Goal: Information Seeking & Learning: Learn about a topic

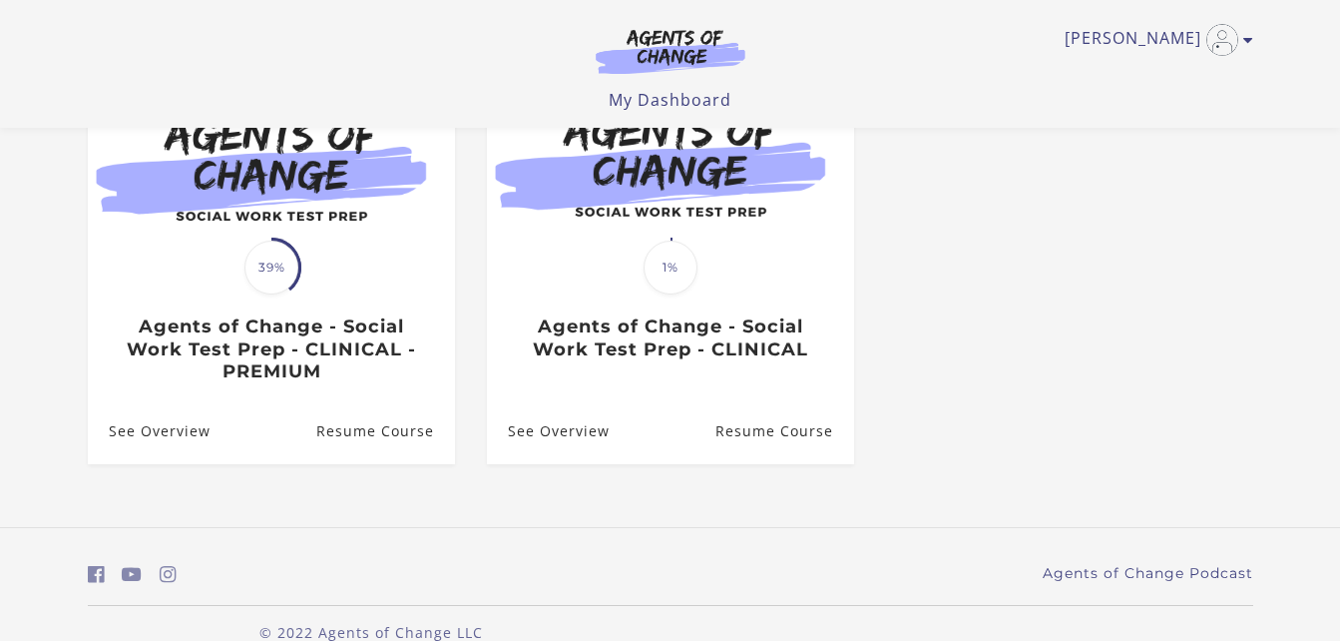
scroll to position [241, 0]
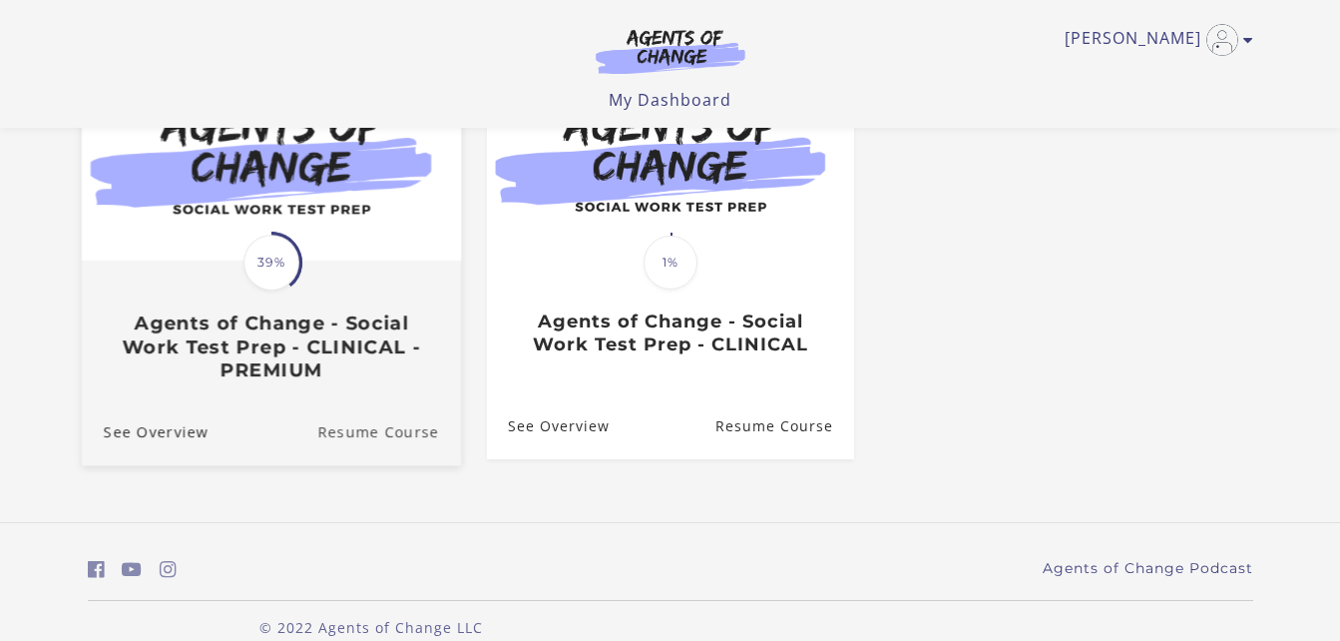
click at [382, 440] on link "Resume Course" at bounding box center [389, 430] width 144 height 67
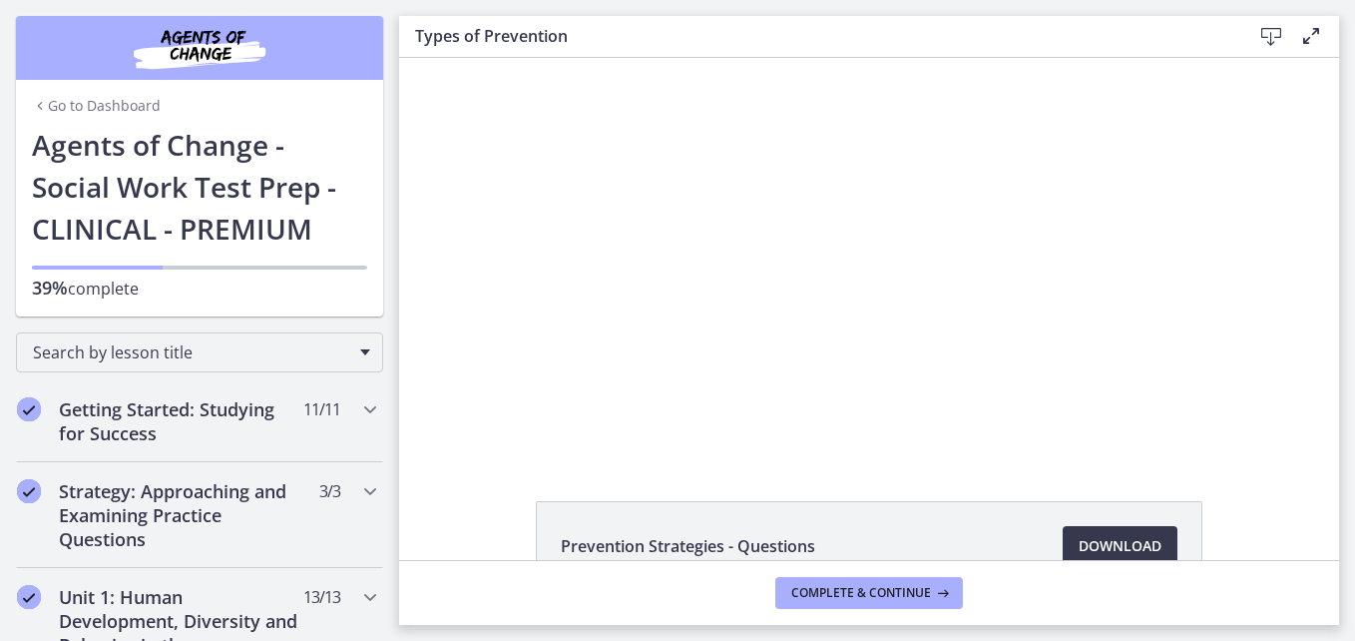
click at [479, 427] on div "Click for sound @keyframes VOLUME_SMALL_WAVE_FLASH { 0% { opacity: 0; } 33% { o…" at bounding box center [869, 256] width 940 height 397
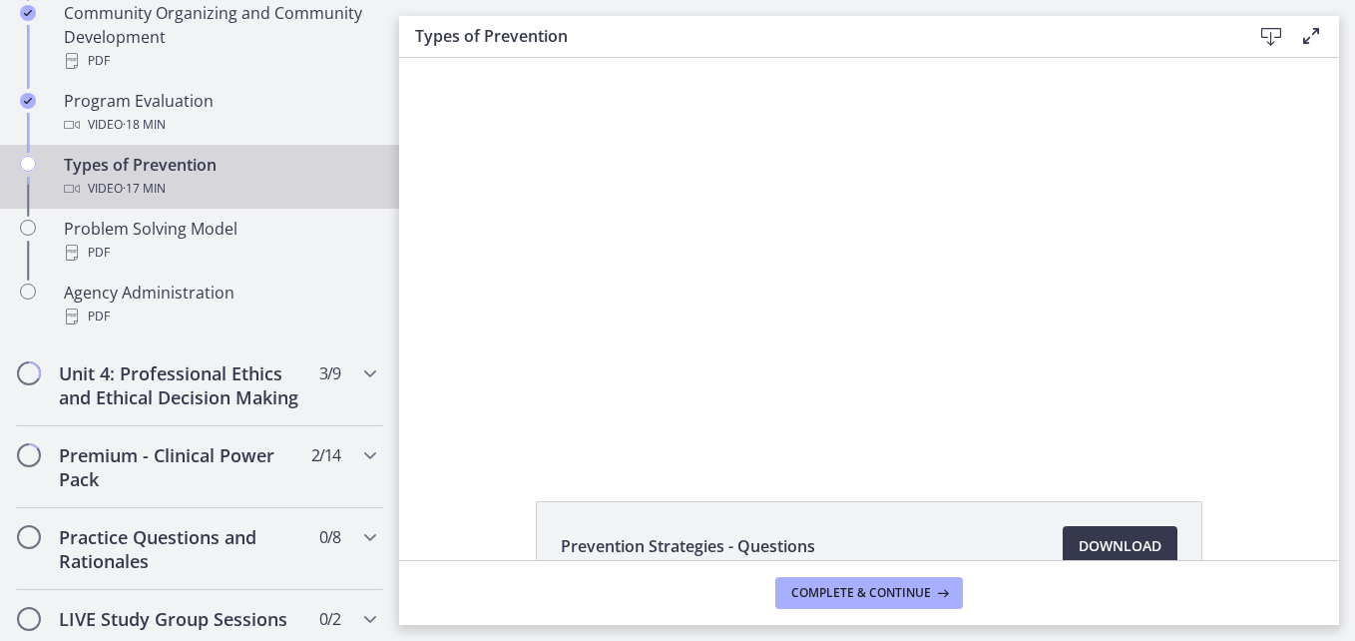
scroll to position [1313, 0]
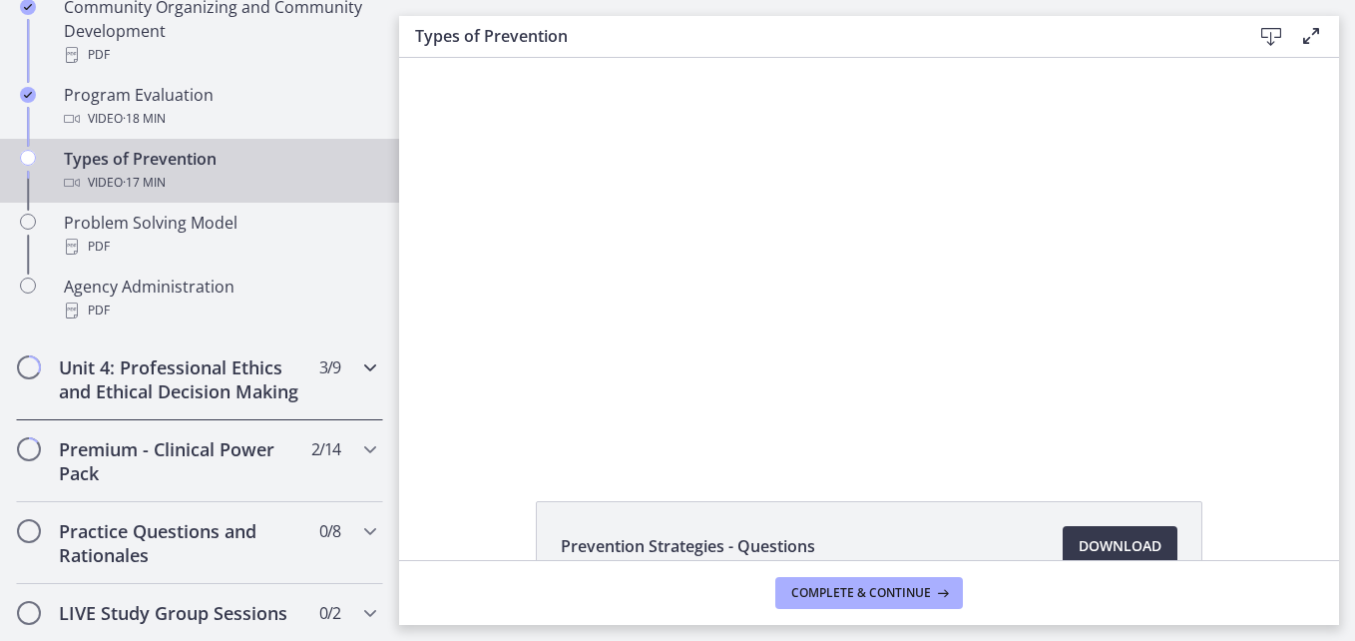
click at [358, 366] on icon "Chapters" at bounding box center [370, 367] width 24 height 24
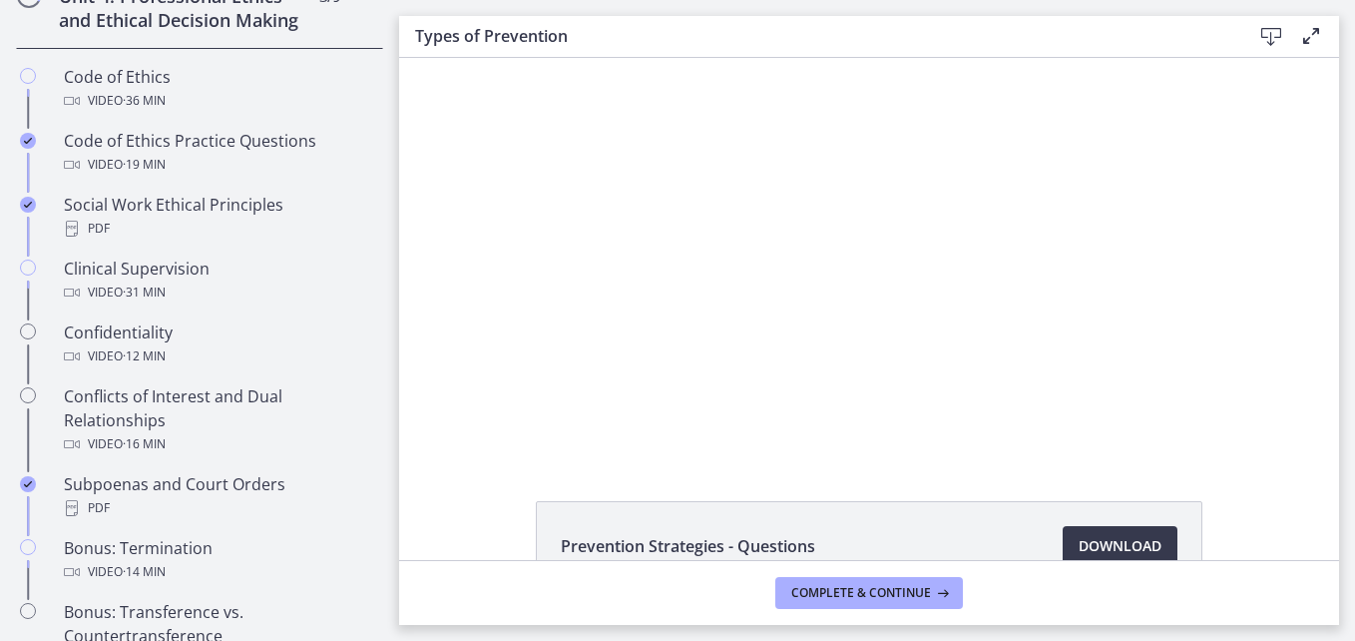
scroll to position [917, 0]
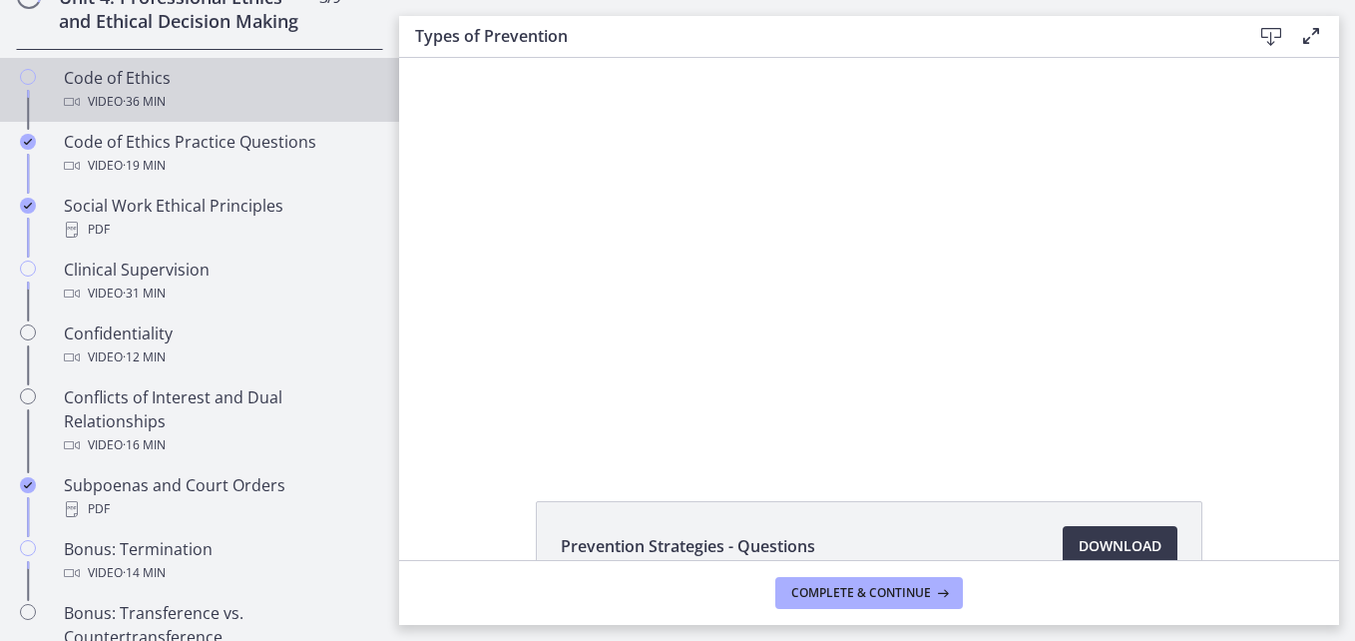
click at [190, 122] on link "Code of Ethics Video · 36 min" at bounding box center [199, 90] width 399 height 64
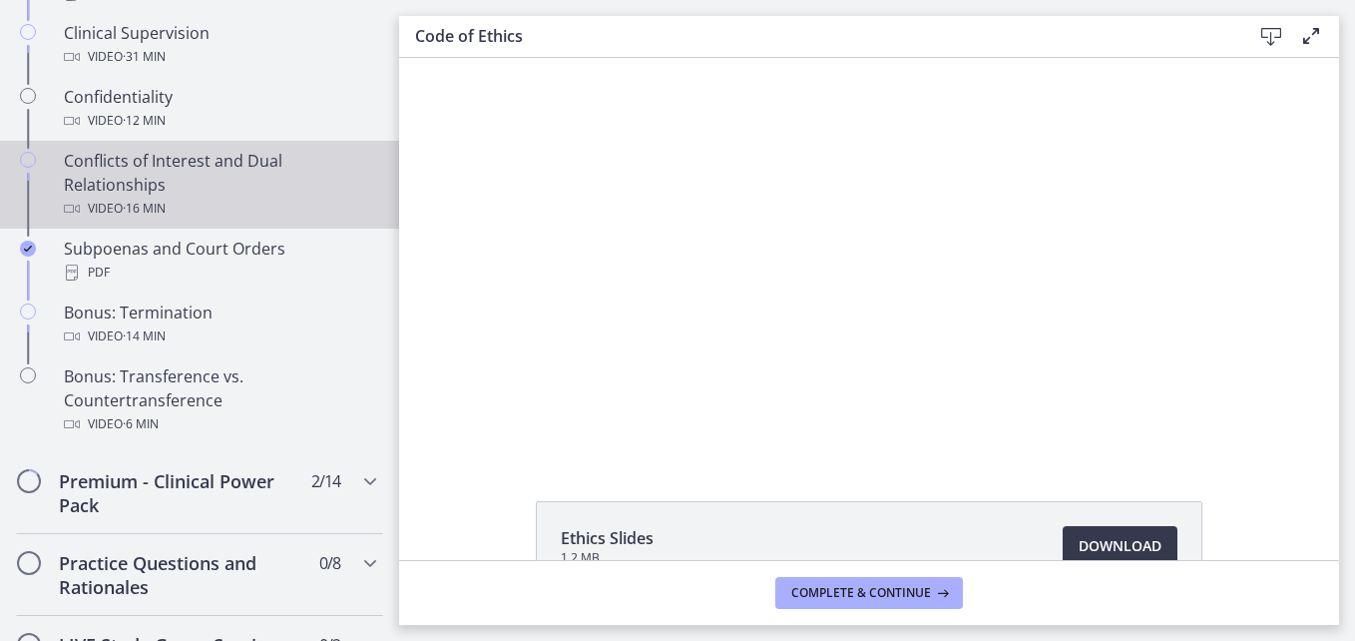
scroll to position [1154, 0]
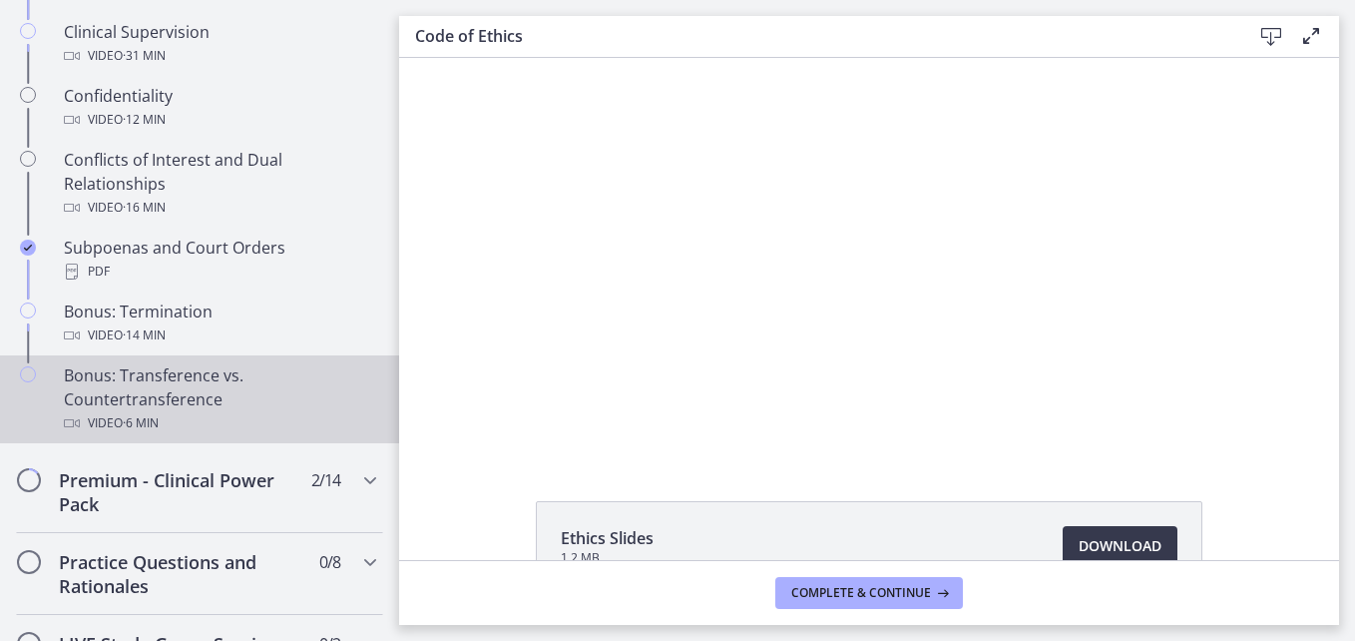
click at [153, 421] on div "Bonus: Transference vs. Countertransference Video · 6 min" at bounding box center [219, 399] width 311 height 72
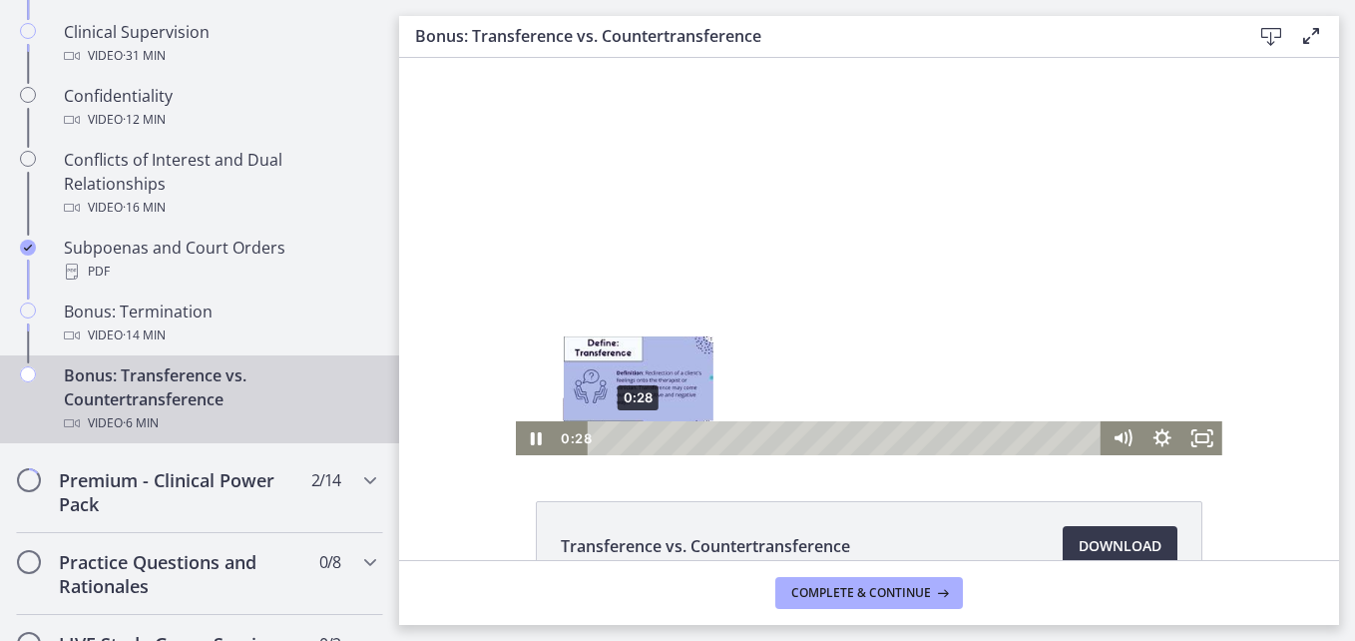
click at [631, 440] on div "0:28" at bounding box center [848, 438] width 490 height 34
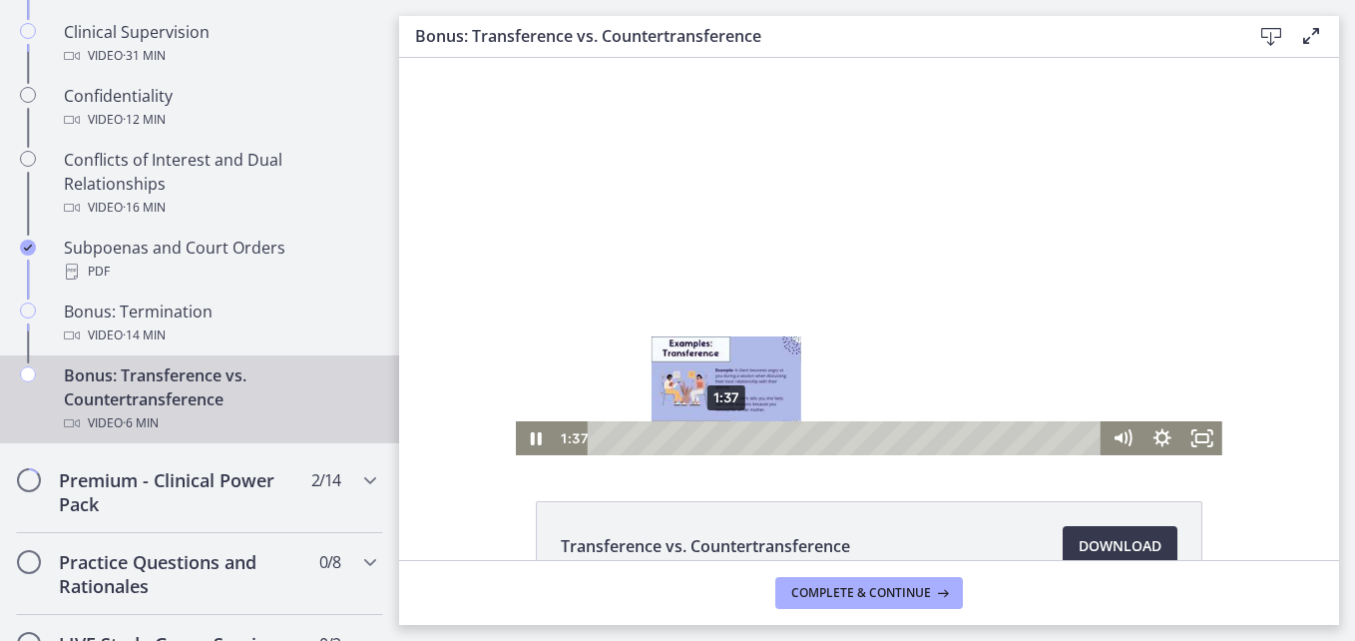
click at [719, 443] on div "1:37" at bounding box center [848, 438] width 490 height 34
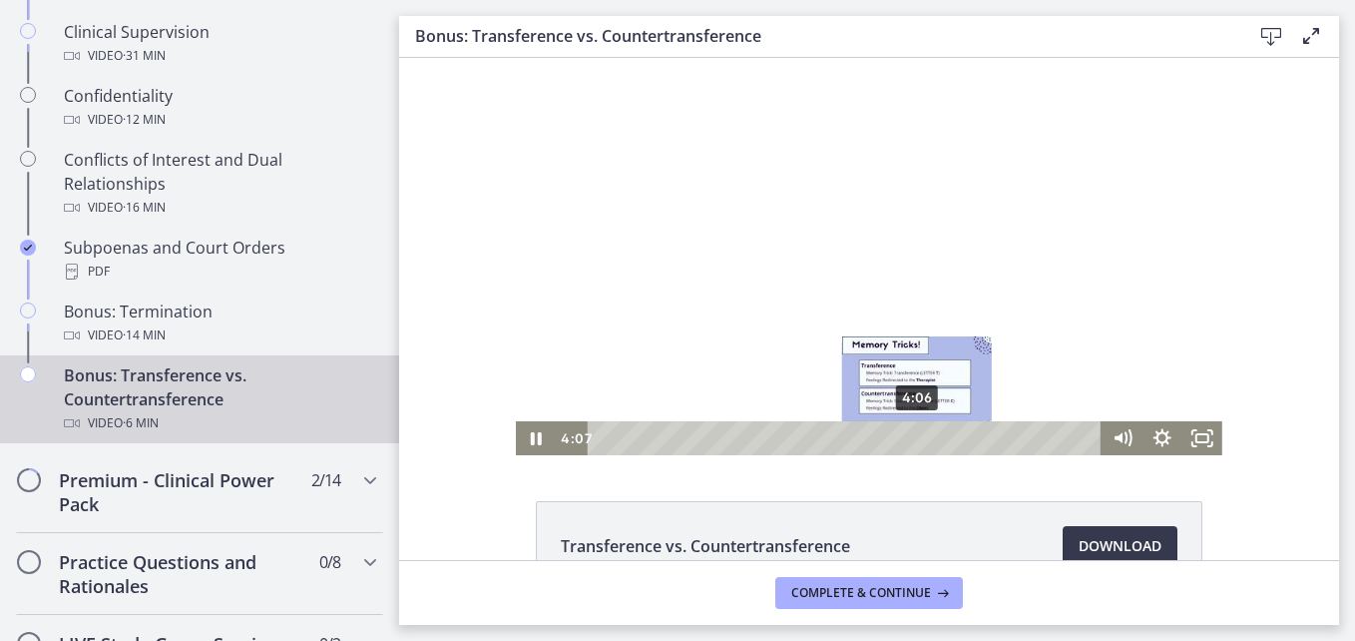
click at [910, 432] on div "4:06" at bounding box center [848, 438] width 490 height 34
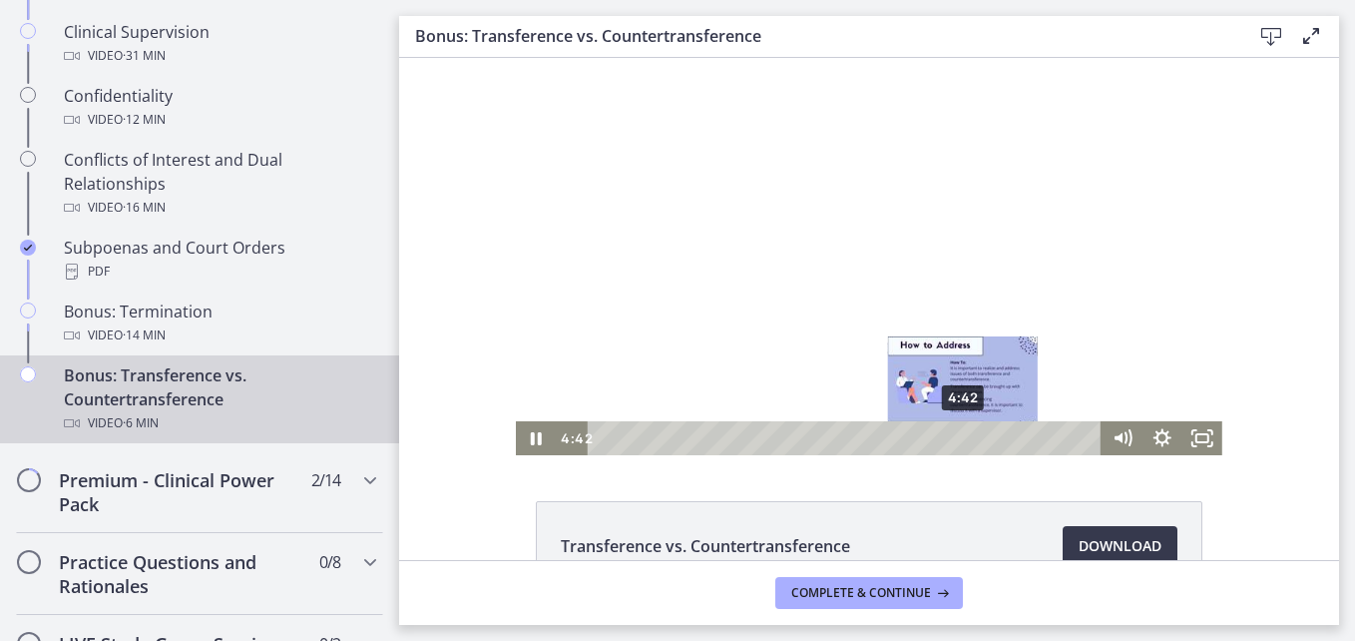
click at [956, 433] on div "4:42" at bounding box center [848, 438] width 490 height 34
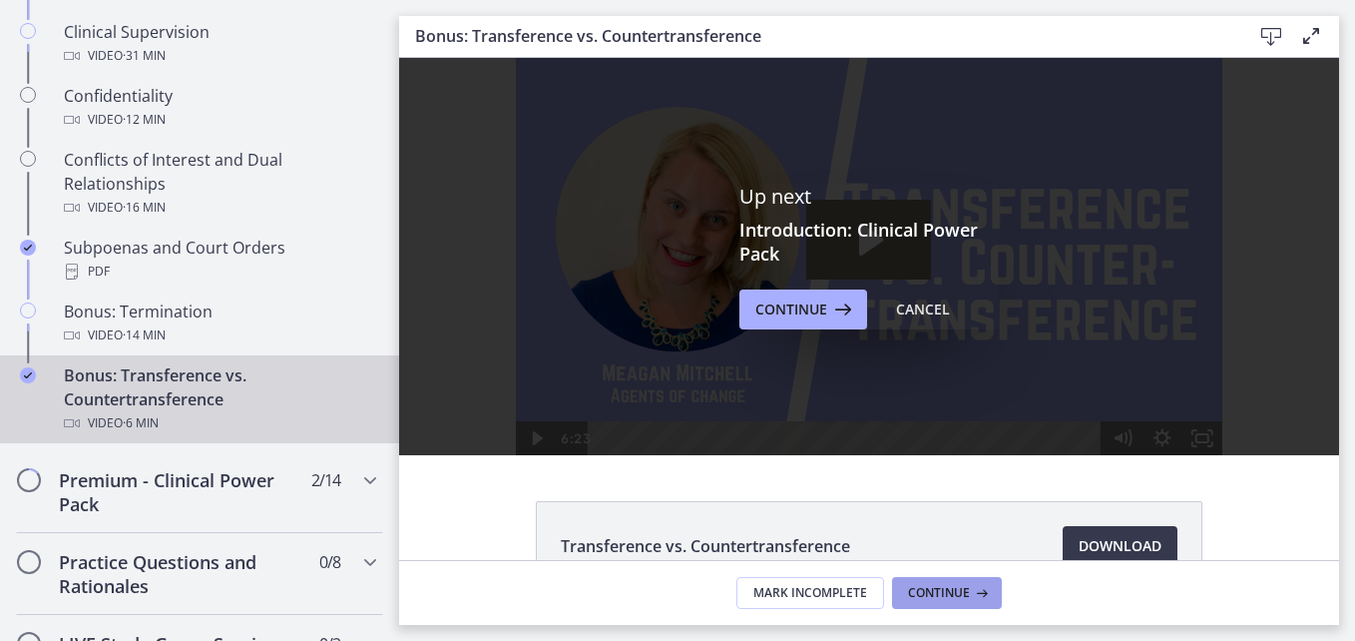
click at [933, 602] on button "Continue" at bounding box center [947, 593] width 110 height 32
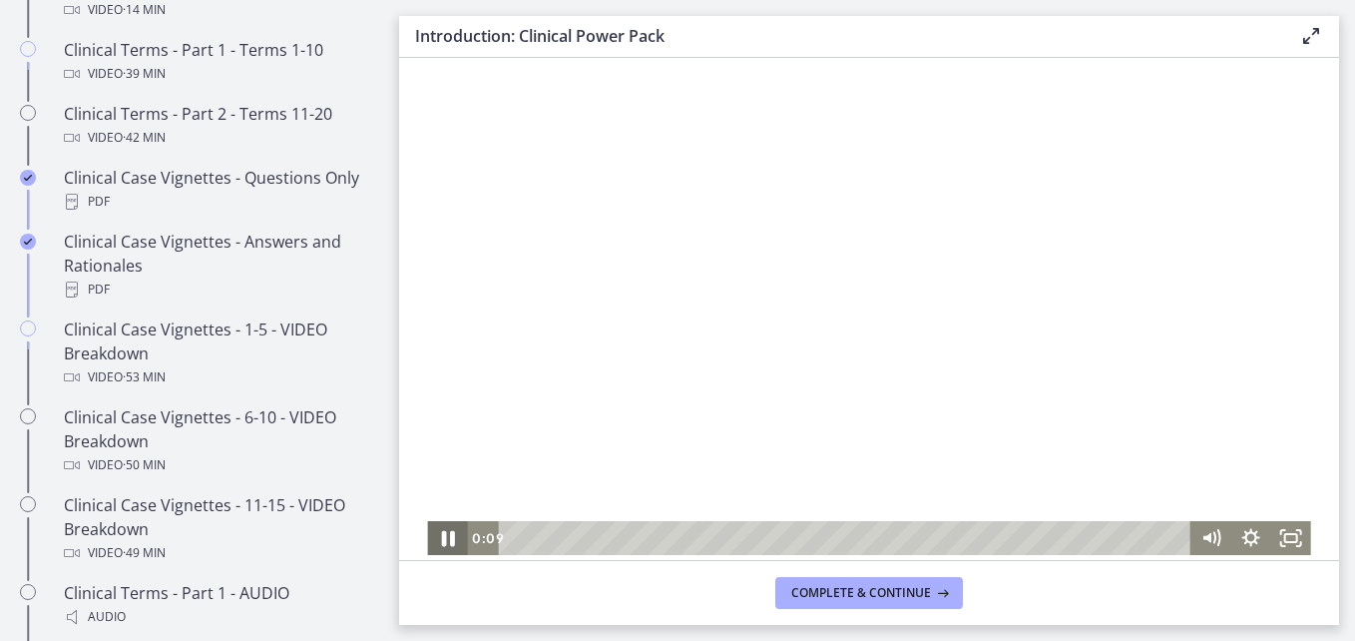
click at [436, 532] on icon "Pause" at bounding box center [447, 538] width 48 height 41
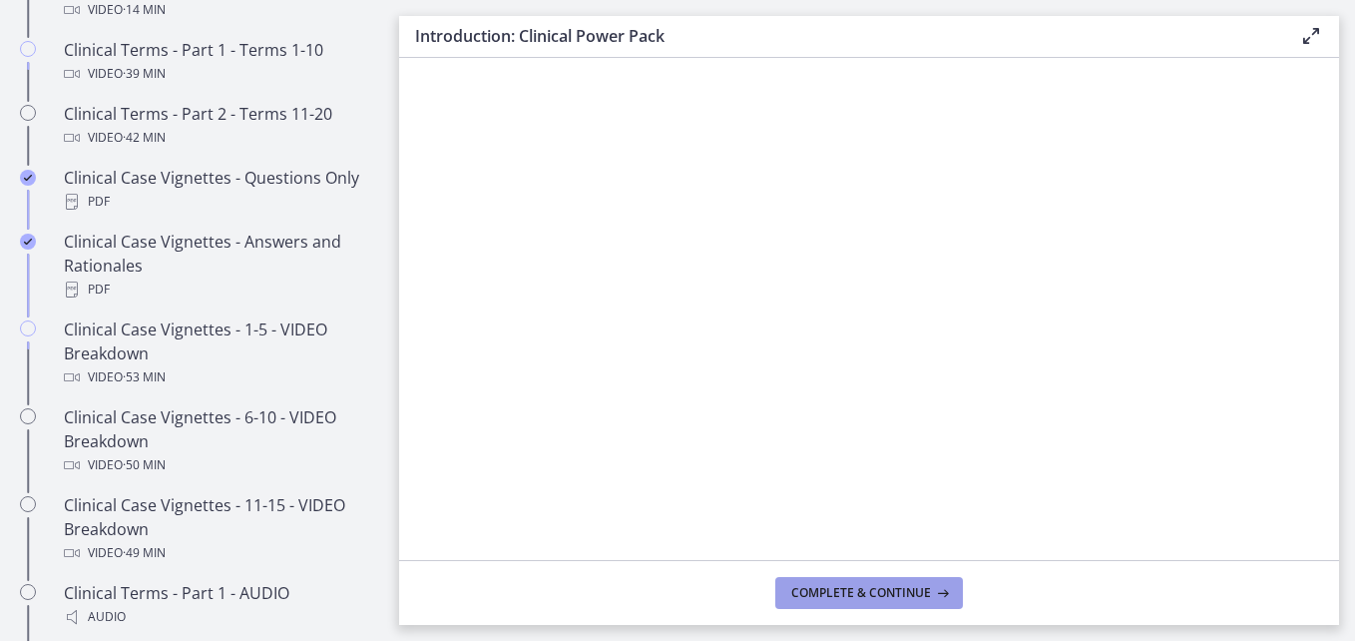
click at [898, 595] on span "Complete & continue" at bounding box center [861, 593] width 140 height 16
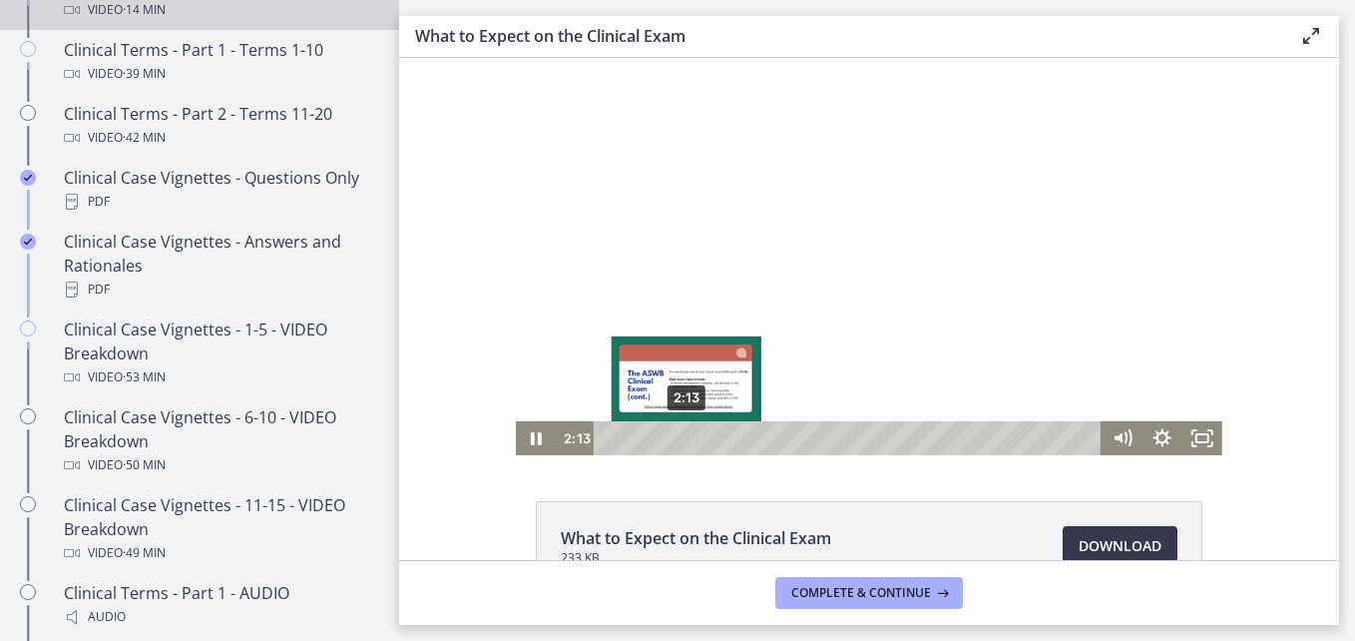
click at [679, 435] on div "2:13" at bounding box center [851, 438] width 484 height 34
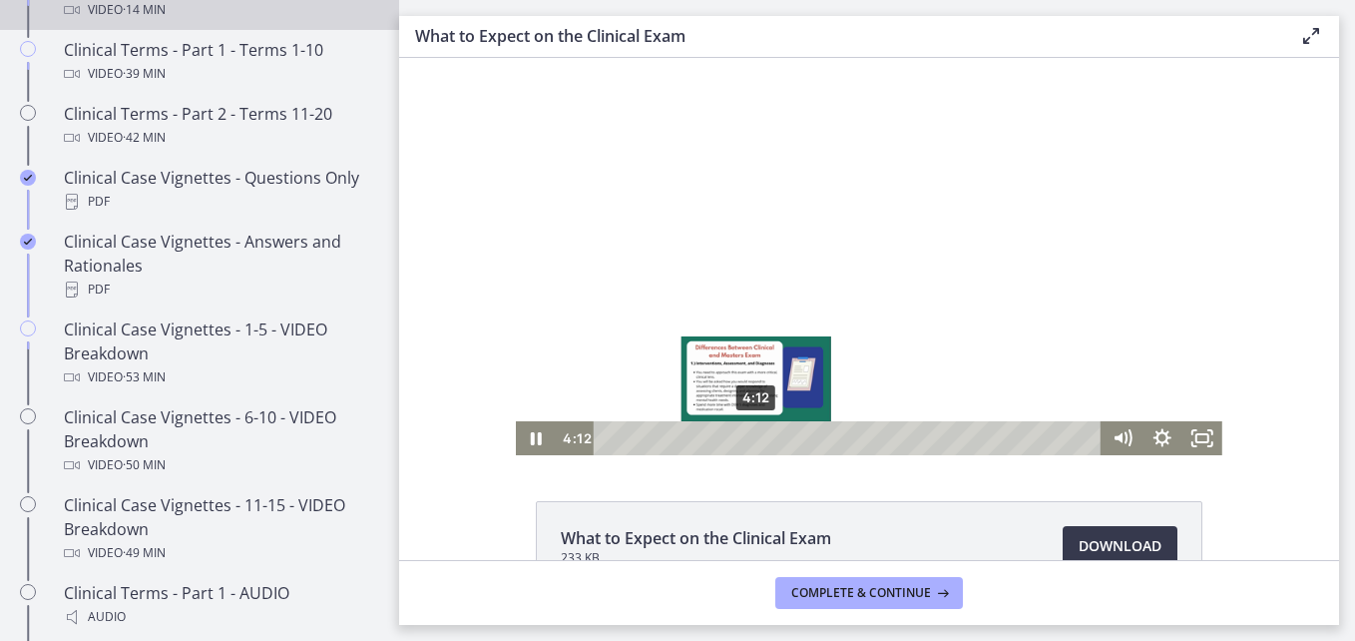
click at [749, 435] on div "4:12" at bounding box center [851, 438] width 484 height 34
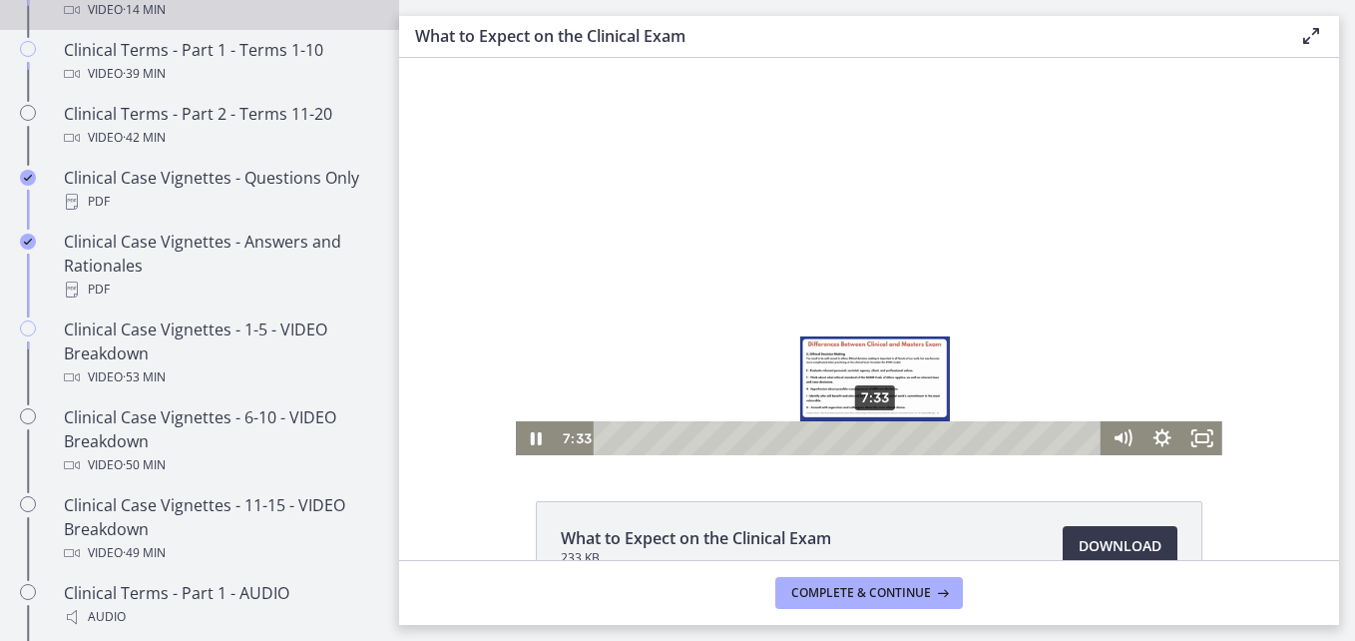
click at [868, 436] on div "7:33" at bounding box center [851, 438] width 484 height 34
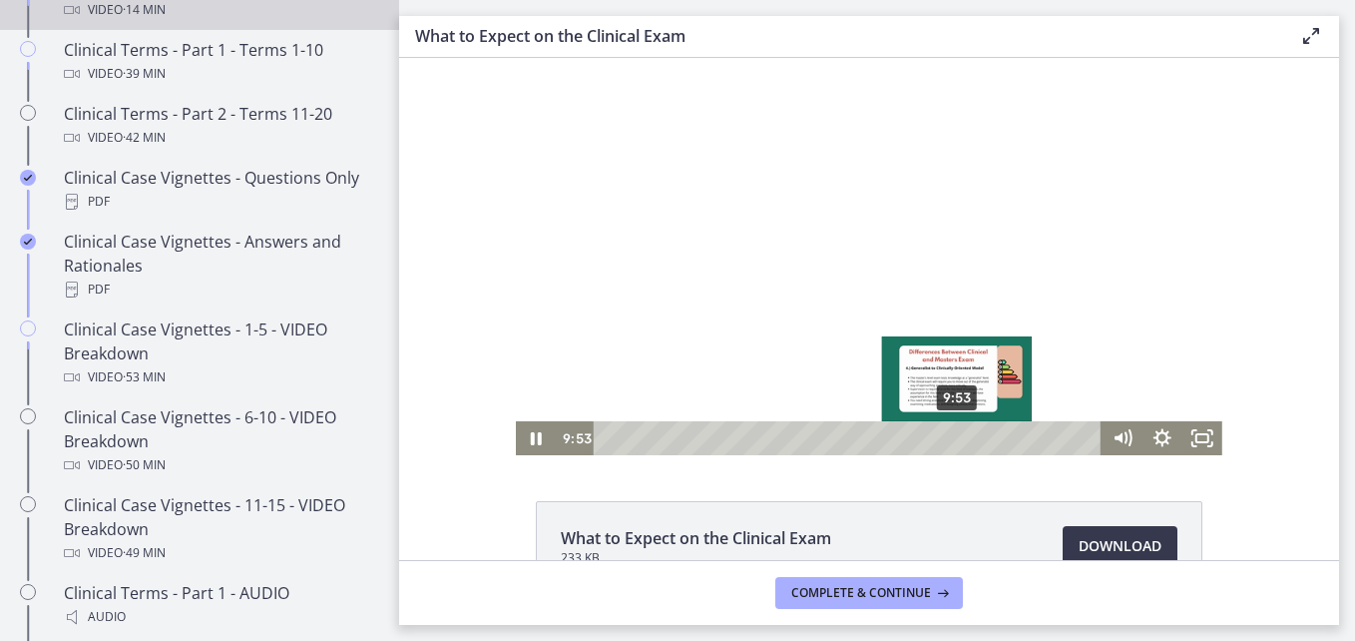
click at [951, 432] on div "9:53" at bounding box center [851, 438] width 484 height 34
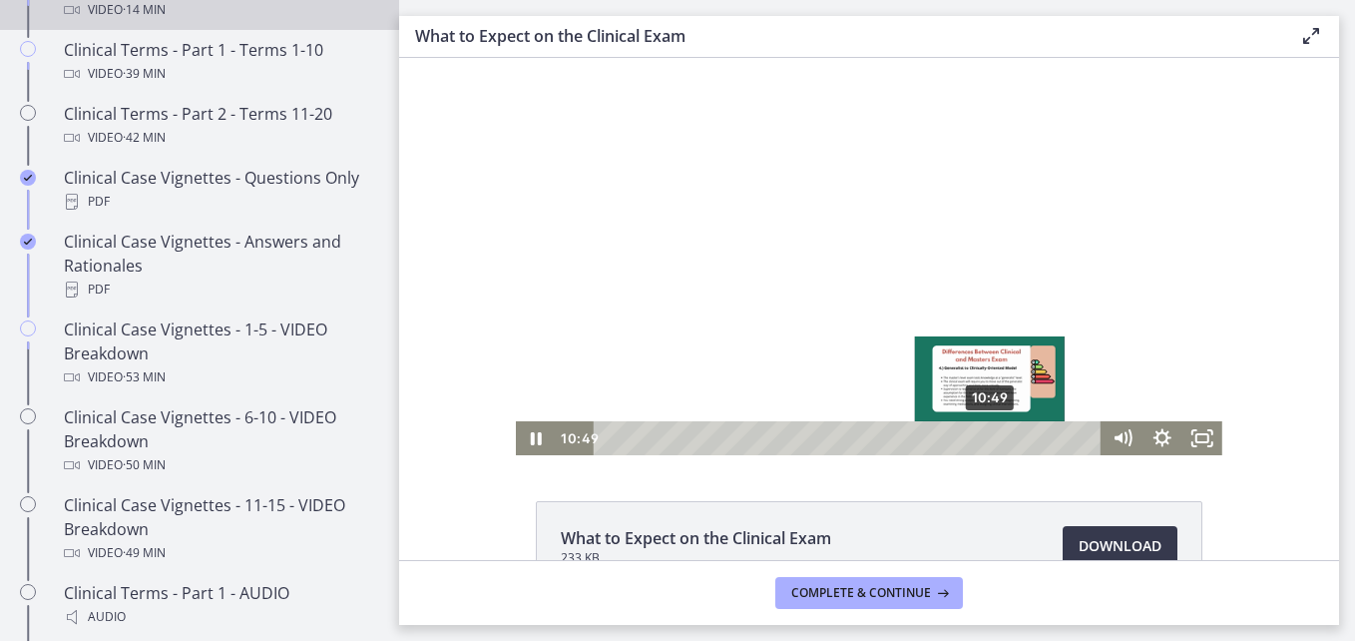
click at [984, 433] on div "10:49" at bounding box center [851, 438] width 484 height 34
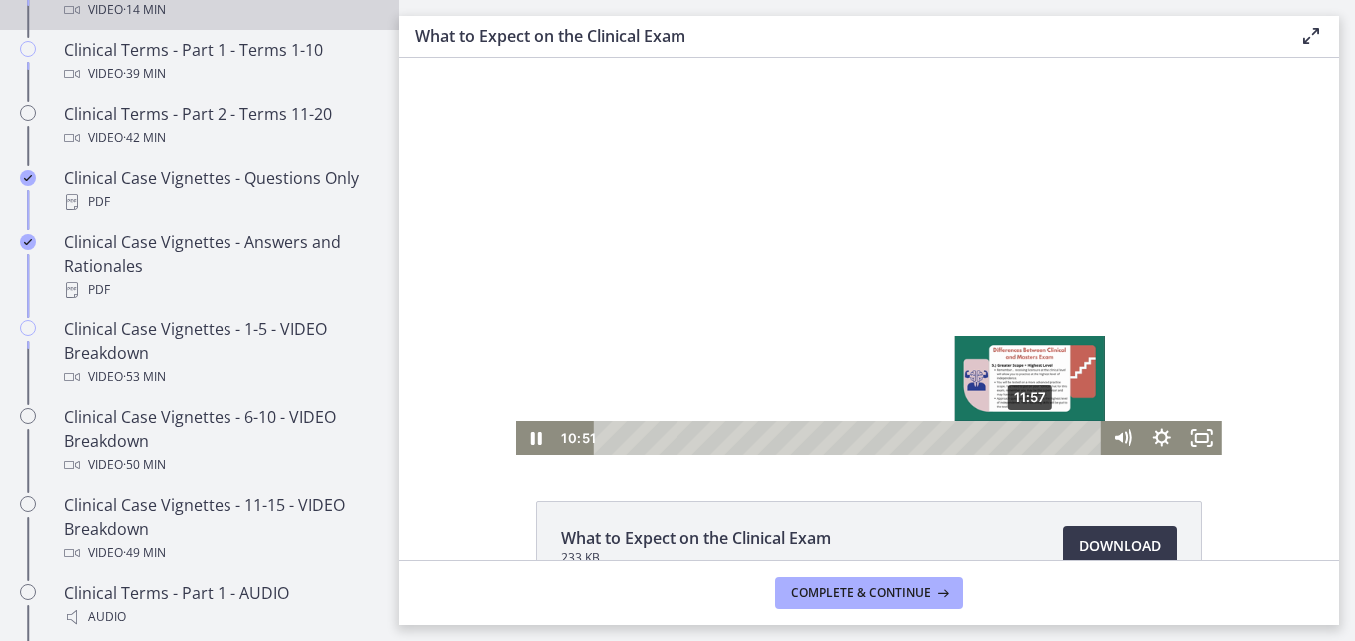
click at [1024, 437] on div "11:57" at bounding box center [851, 438] width 484 height 34
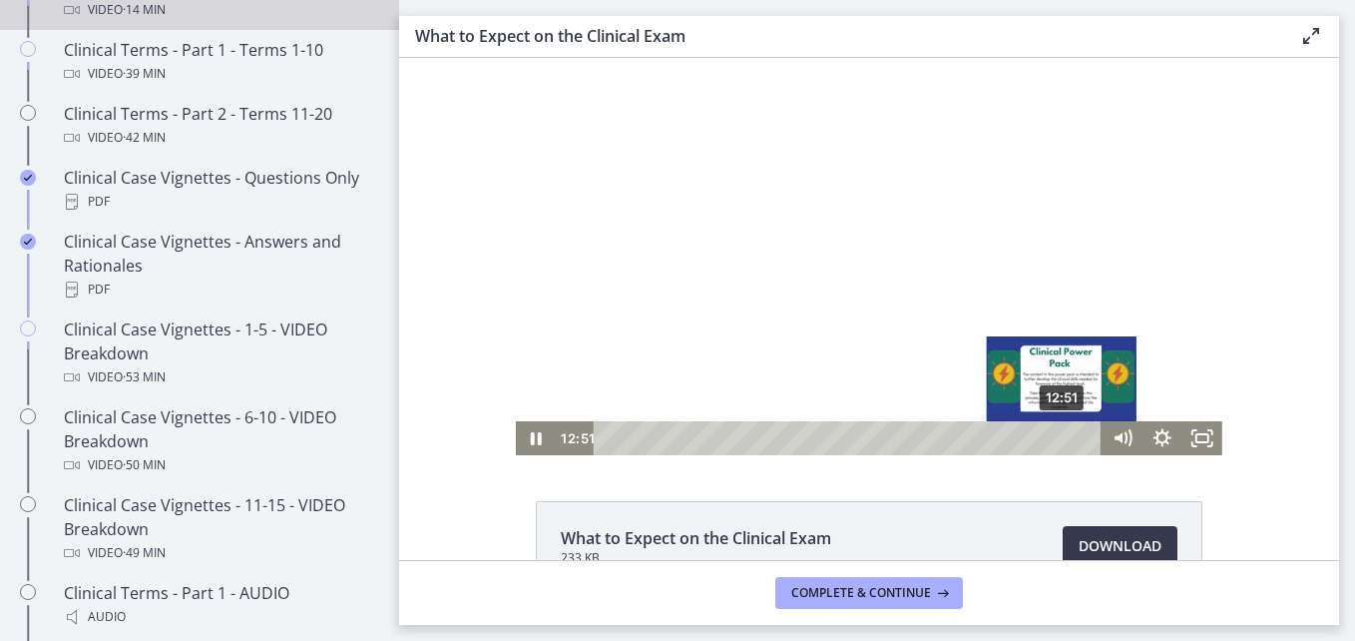
click at [1056, 437] on div "12:51" at bounding box center [851, 438] width 484 height 34
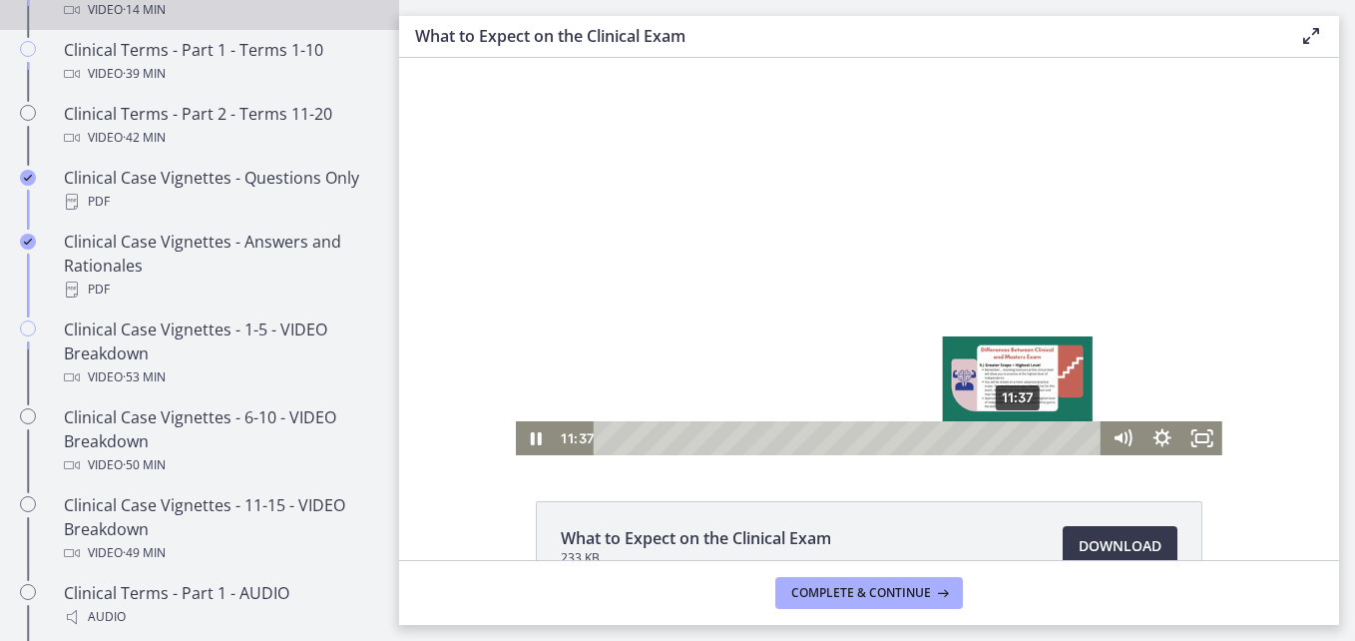
click at [1012, 438] on div "11:37" at bounding box center [851, 438] width 484 height 34
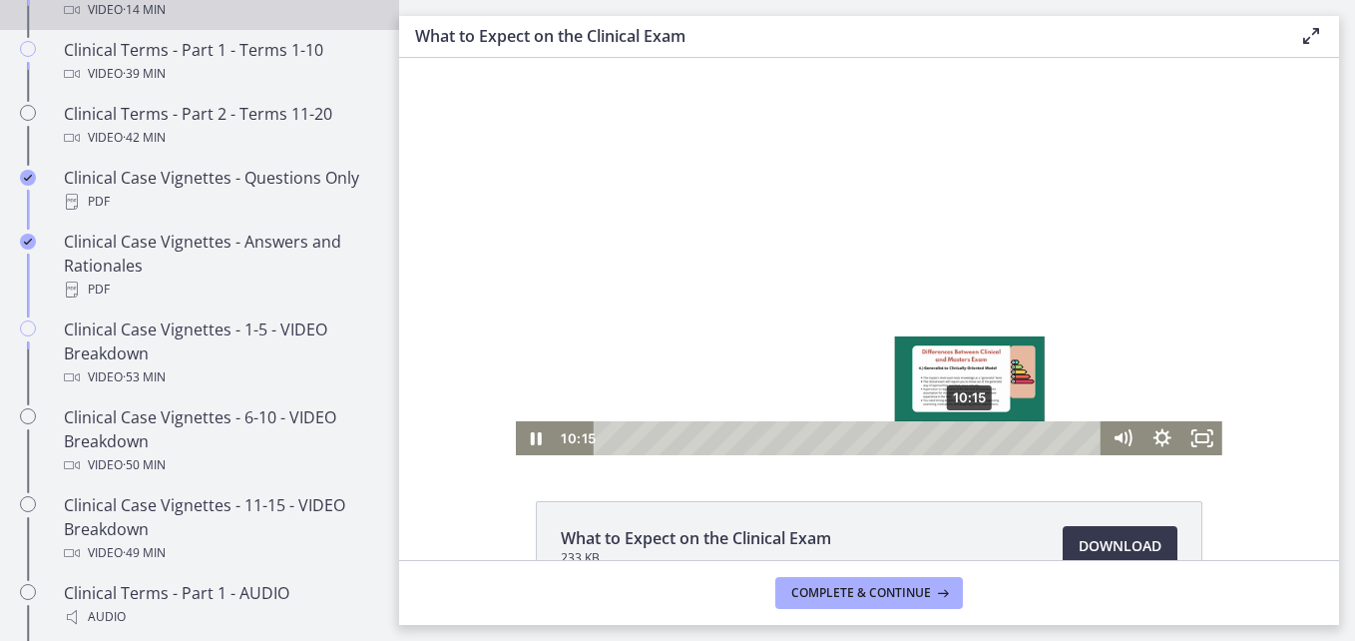
click at [964, 439] on div "10:15" at bounding box center [851, 438] width 484 height 34
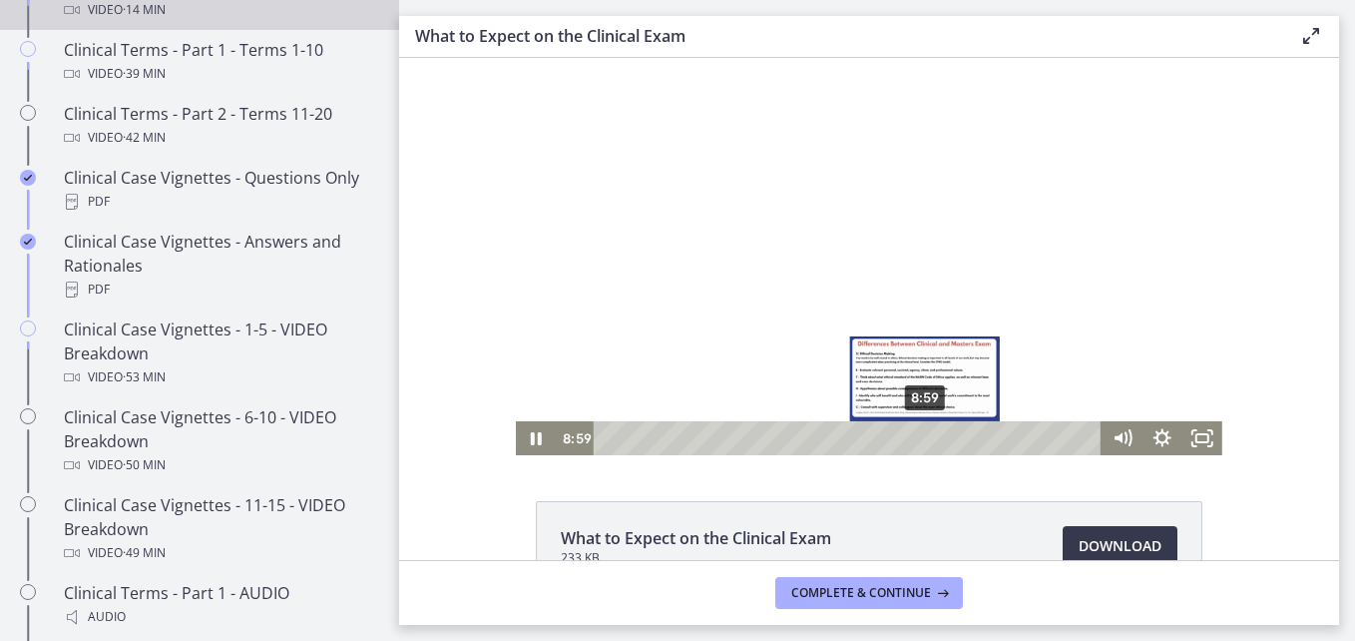
click at [919, 435] on div "8:59" at bounding box center [851, 438] width 484 height 34
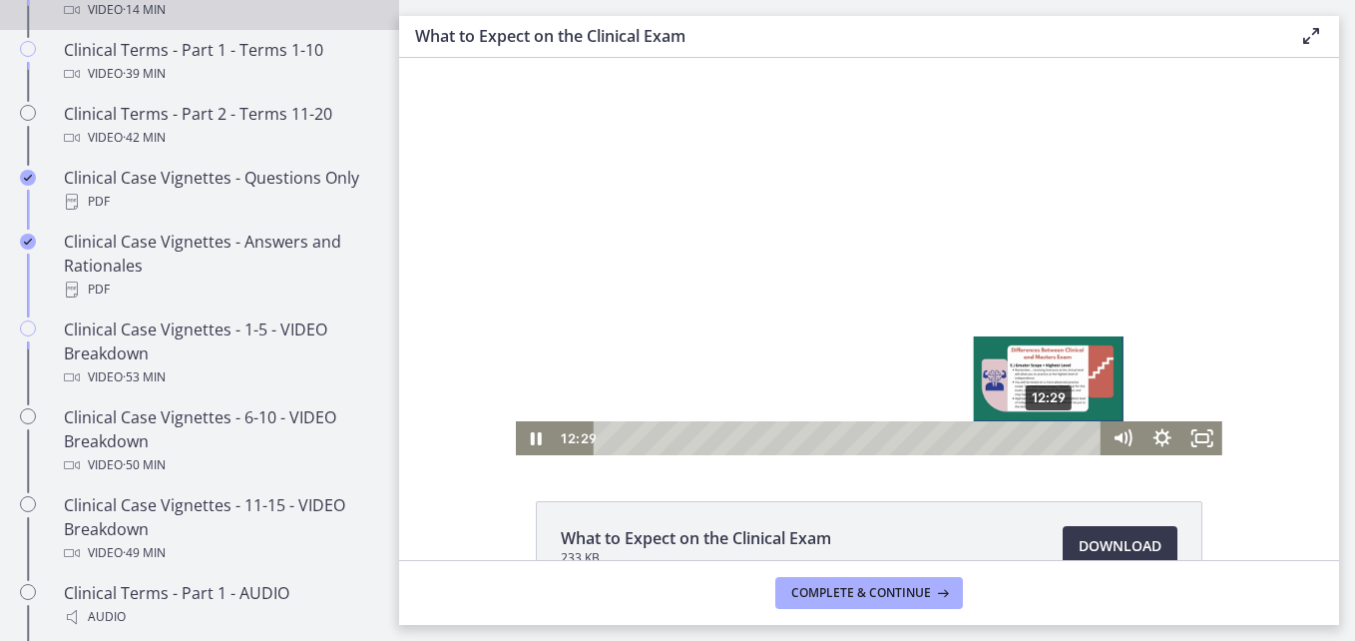
click at [1043, 440] on div "12:29" at bounding box center [851, 438] width 484 height 34
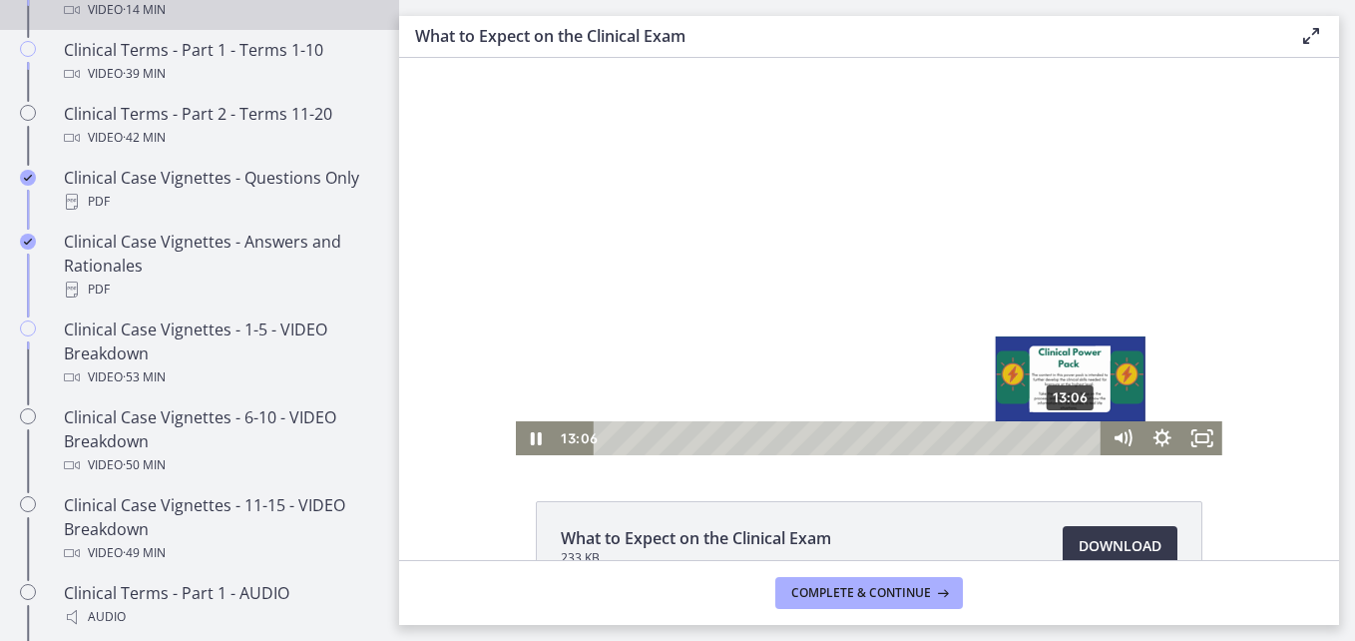
click at [1065, 439] on div "13:06" at bounding box center [851, 438] width 484 height 34
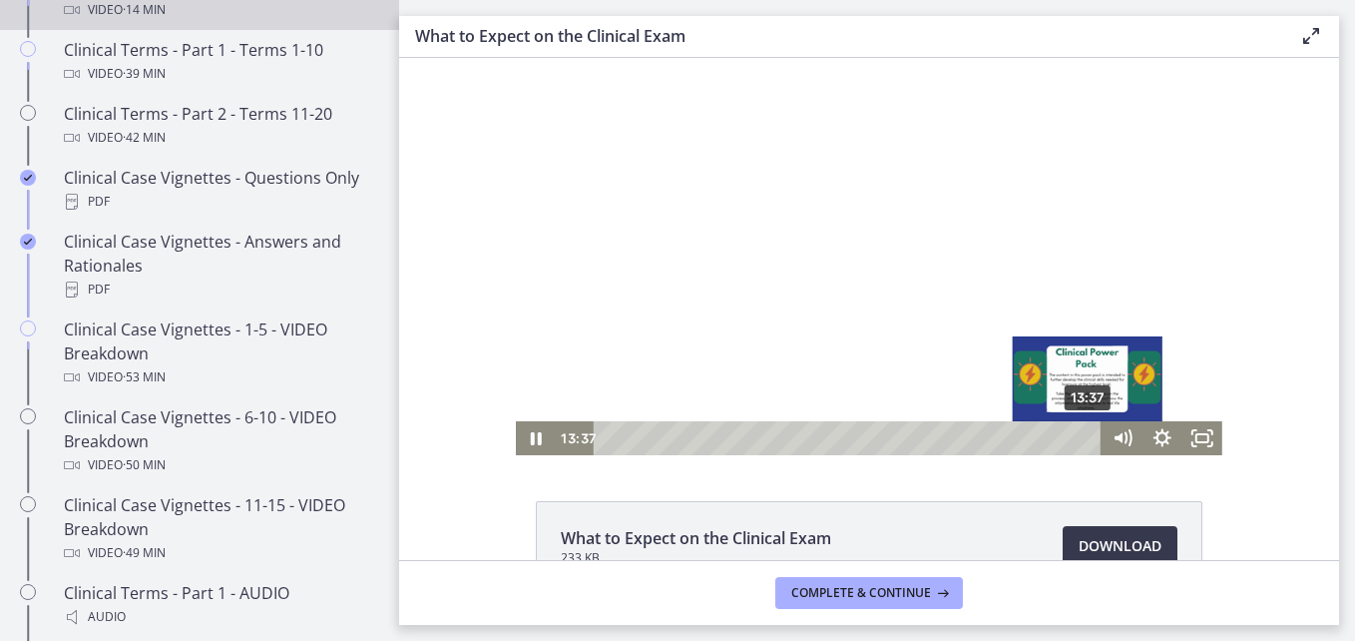
click at [1083, 439] on div "13:37" at bounding box center [851, 438] width 484 height 34
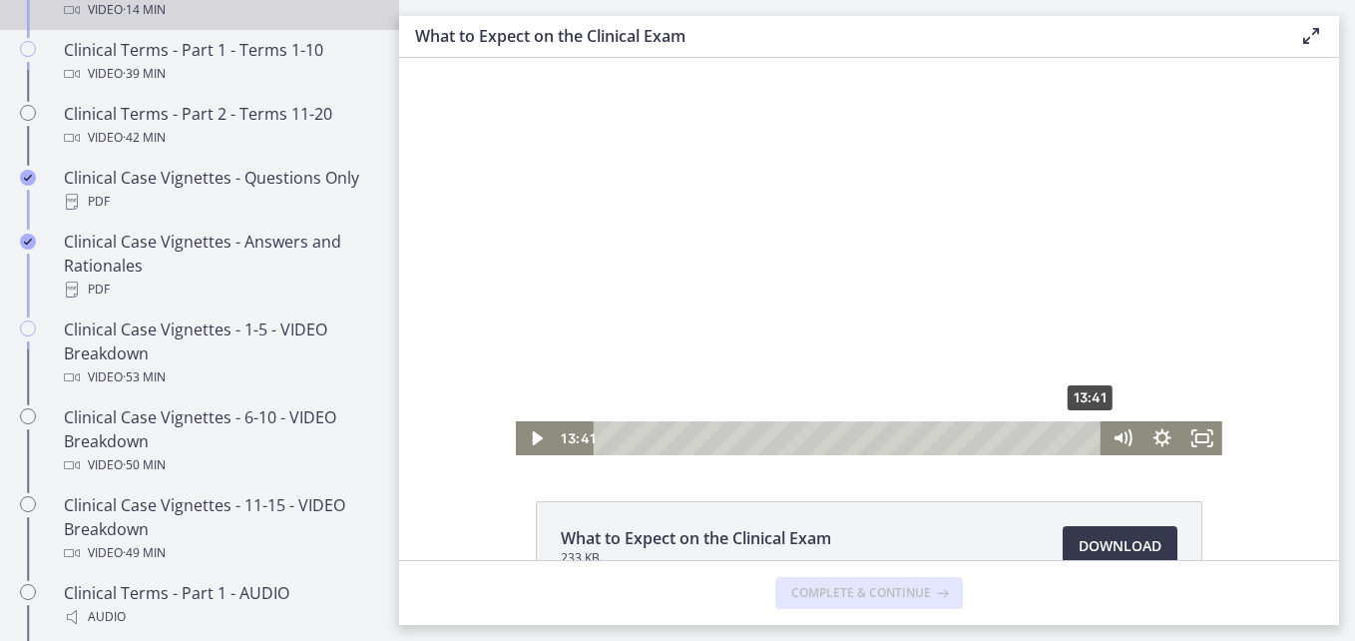
click at [1087, 439] on div "13:41" at bounding box center [851, 438] width 484 height 34
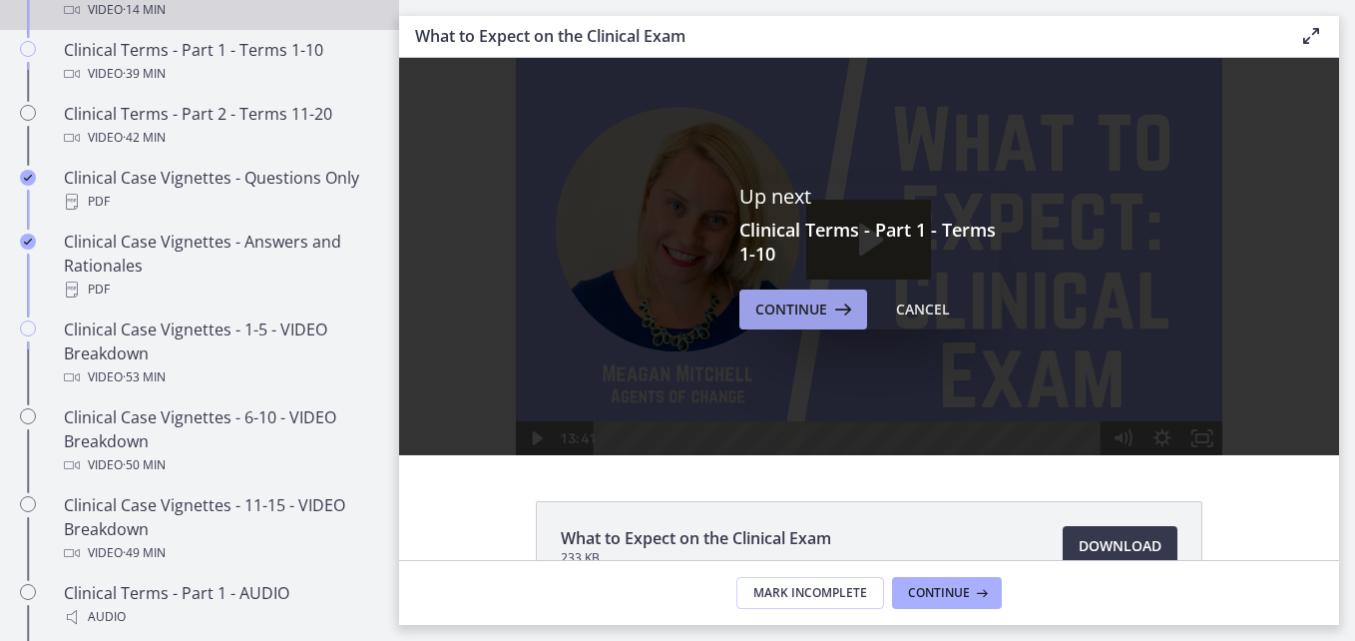
click at [806, 311] on span "Continue" at bounding box center [791, 309] width 72 height 24
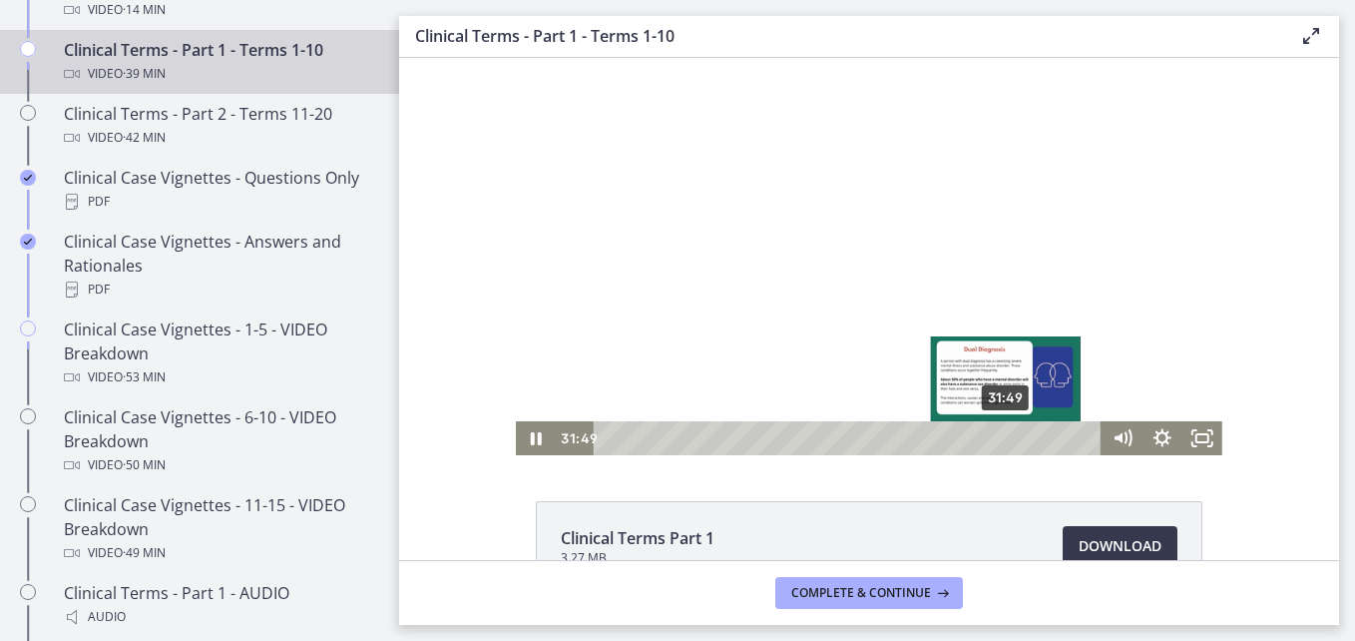
click at [1000, 433] on div "31:49" at bounding box center [851, 438] width 484 height 34
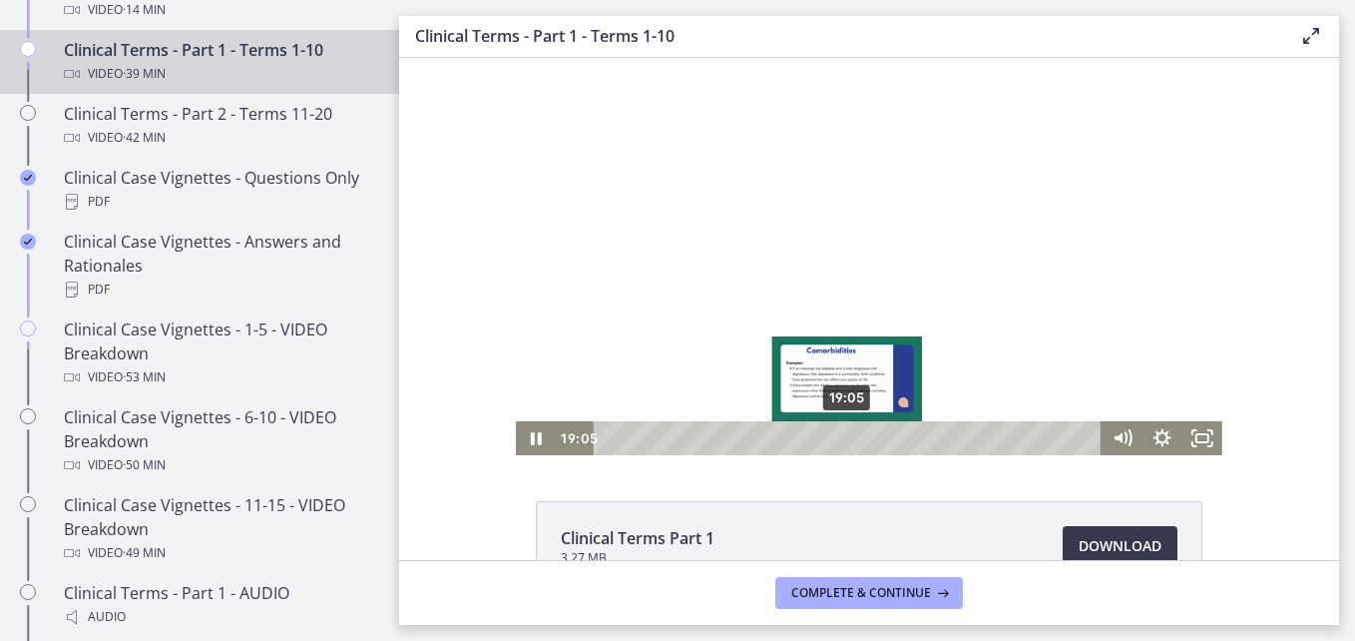
click at [840, 439] on div "19:05" at bounding box center [851, 438] width 484 height 34
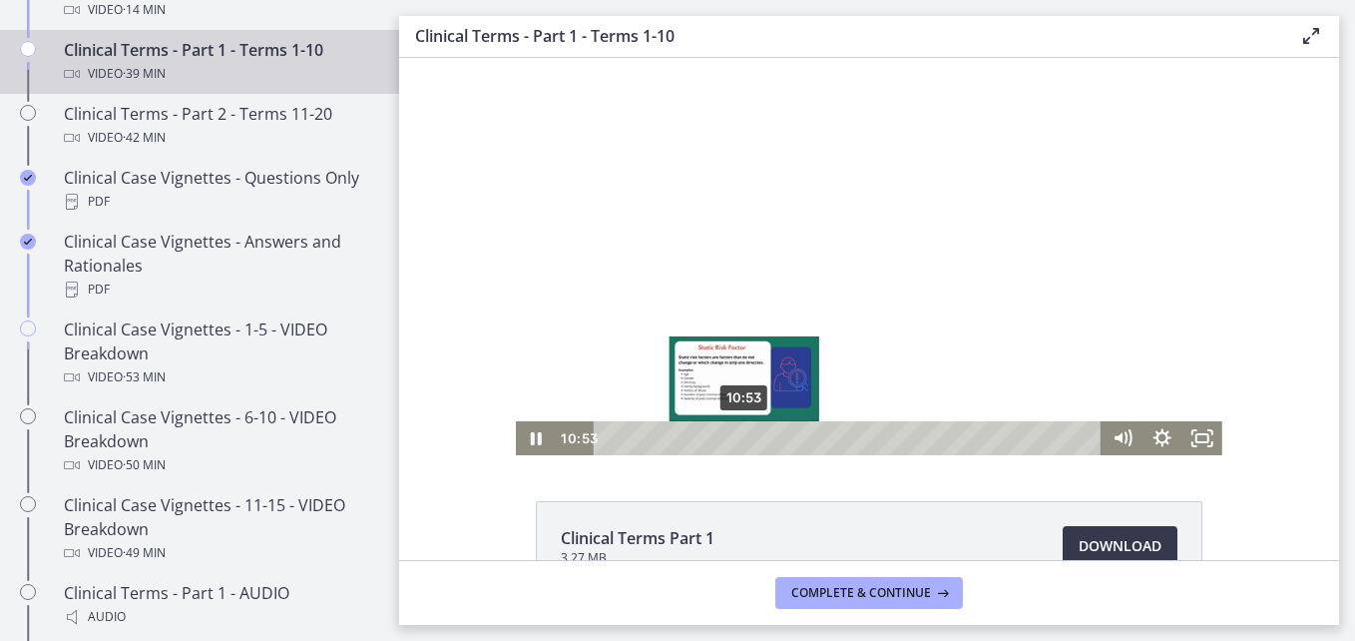
click at [737, 437] on div "10:53" at bounding box center [851, 438] width 484 height 34
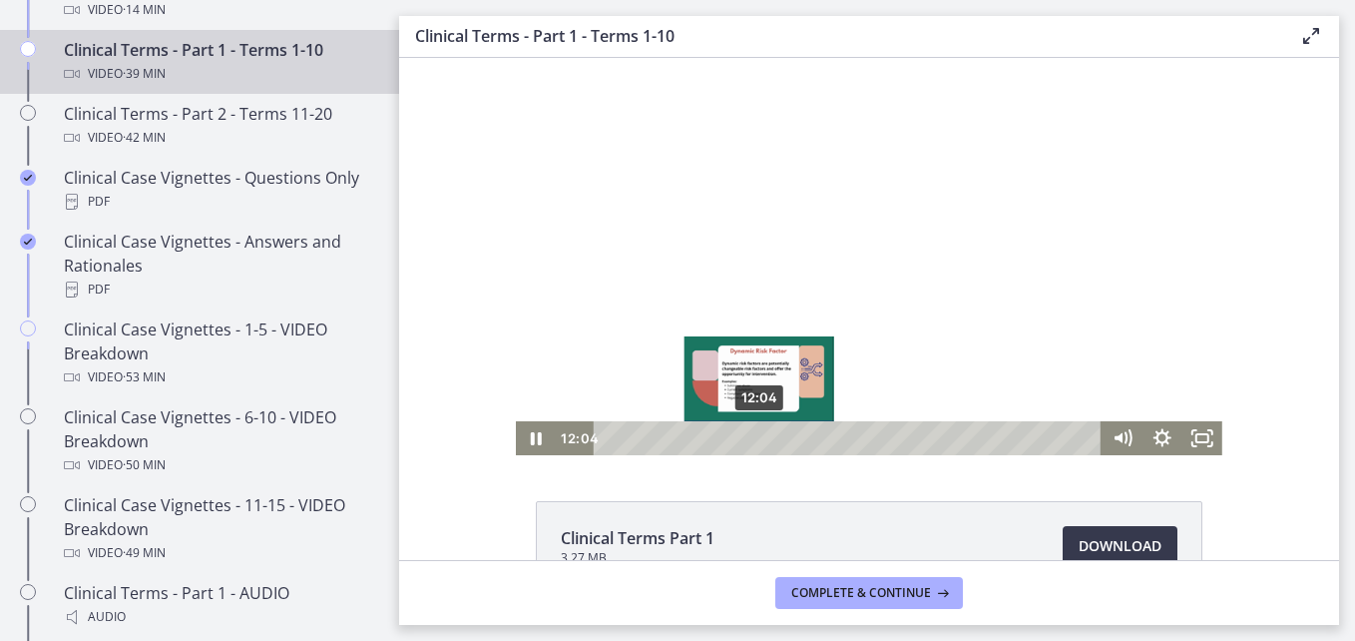
click at [752, 439] on div "12:04" at bounding box center [851, 438] width 484 height 34
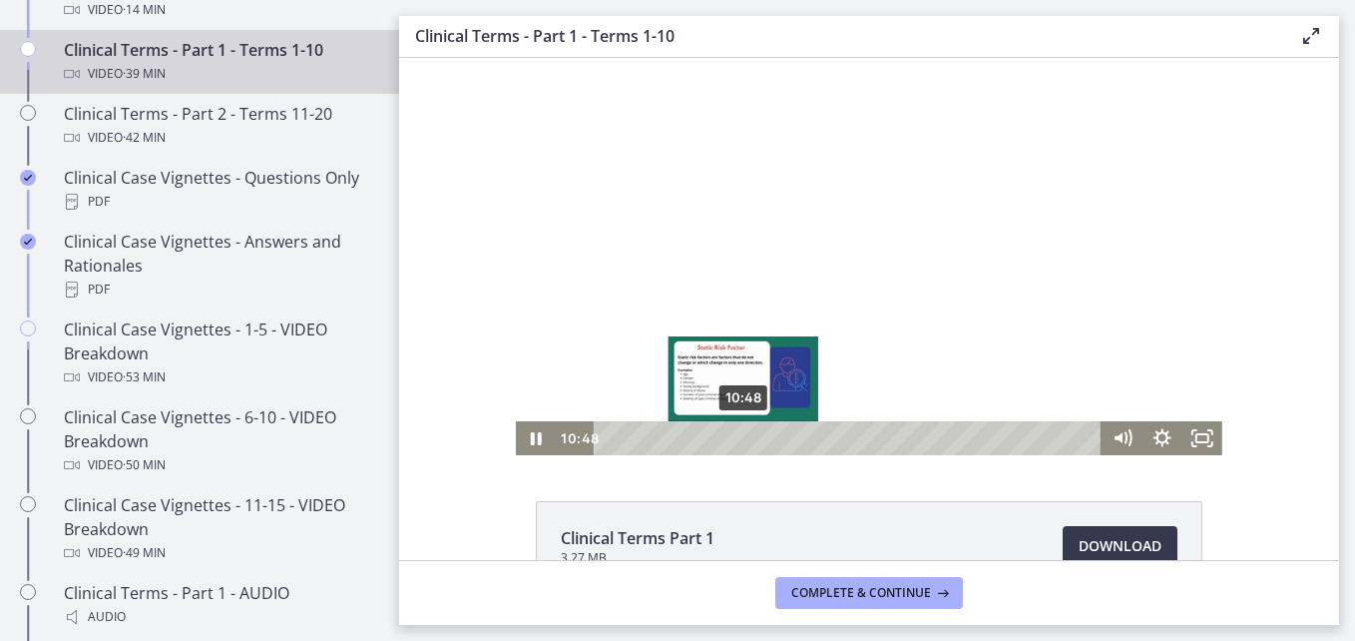
click at [736, 439] on div "10:48" at bounding box center [851, 438] width 484 height 34
click at [725, 437] on div "9:56" at bounding box center [851, 438] width 484 height 34
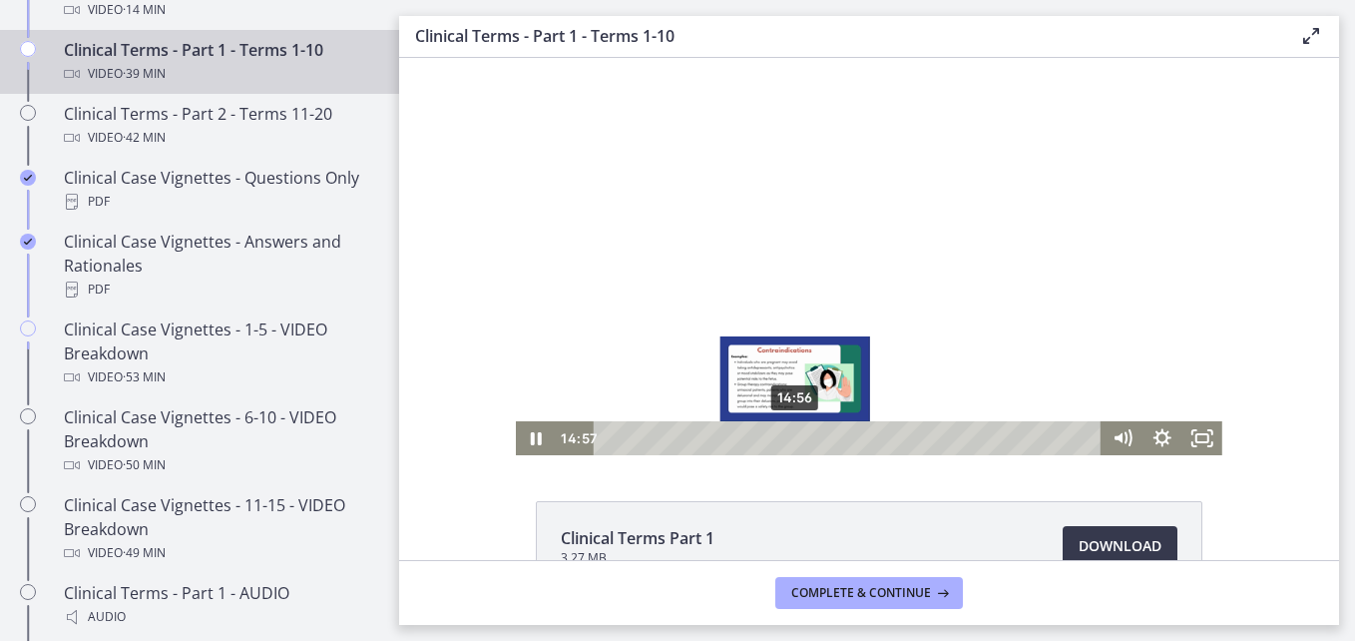
click at [788, 437] on div "14:56" at bounding box center [851, 438] width 484 height 34
click at [803, 439] on div "16:08" at bounding box center [851, 438] width 484 height 34
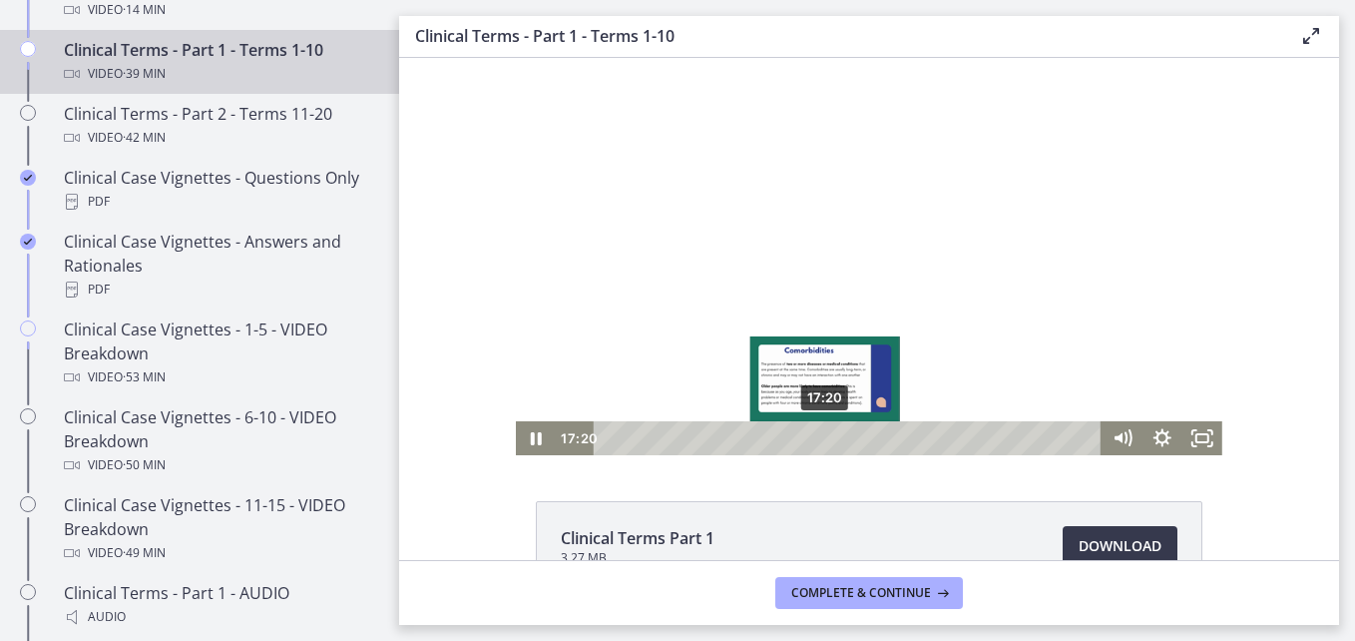
click at [818, 433] on div "17:20" at bounding box center [851, 438] width 484 height 34
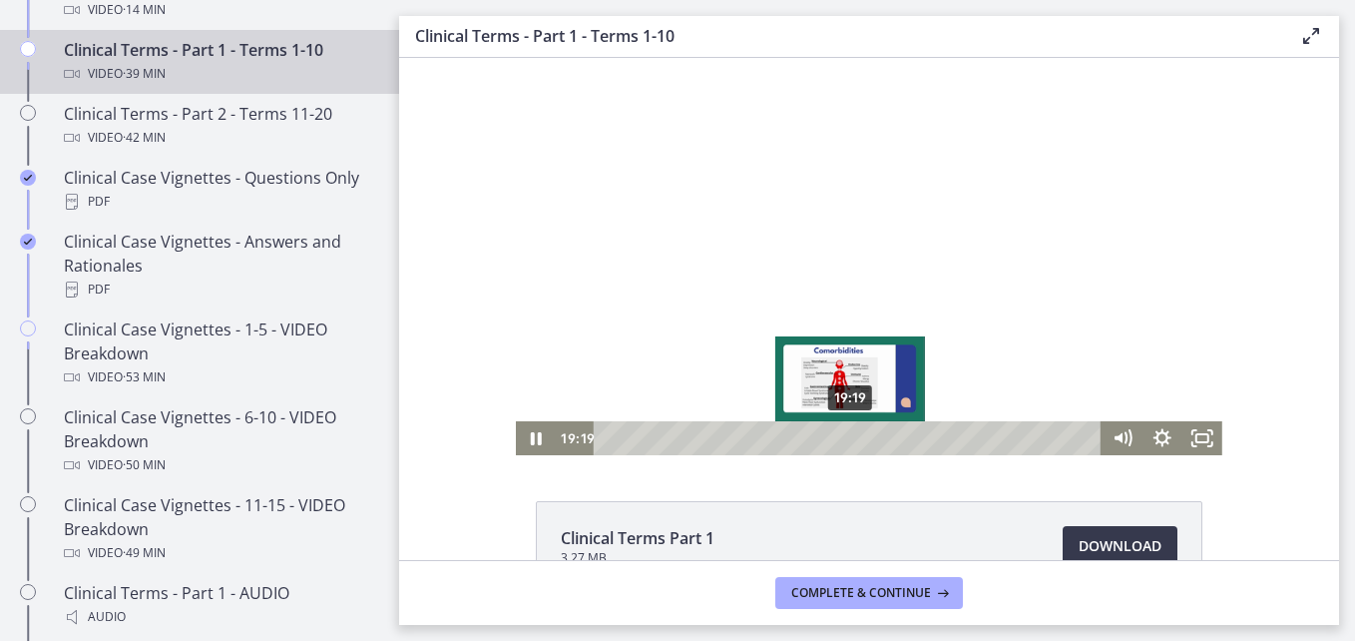
click at [843, 437] on div "19:19" at bounding box center [851, 438] width 484 height 34
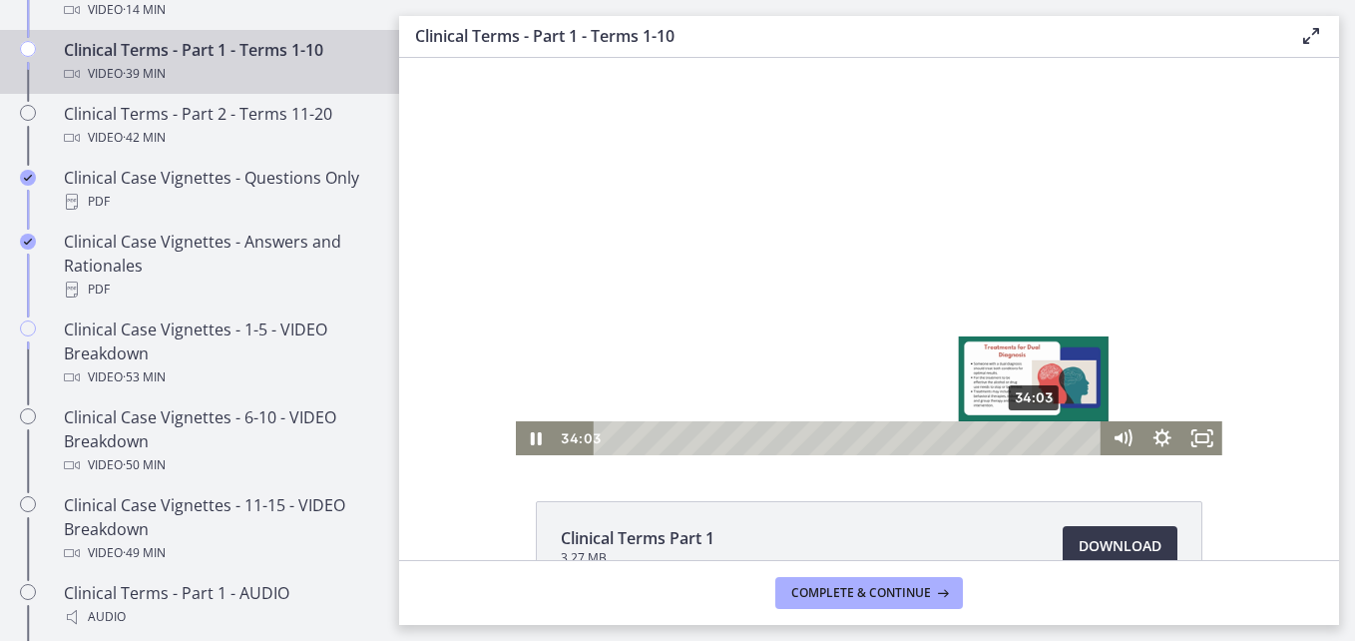
click at [1028, 434] on div "34:03" at bounding box center [851, 438] width 484 height 34
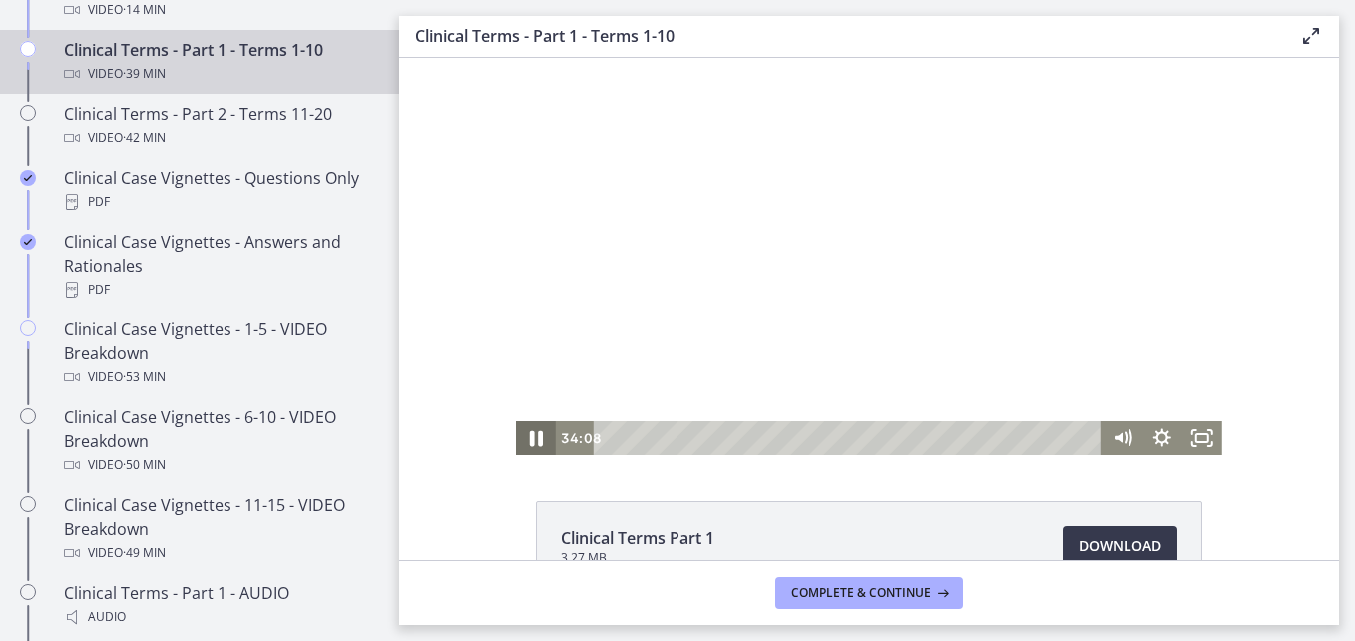
click at [534, 438] on icon "Pause" at bounding box center [536, 439] width 13 height 16
click at [532, 438] on icon "Play Video" at bounding box center [538, 438] width 12 height 17
click at [530, 438] on icon "Pause" at bounding box center [536, 438] width 48 height 41
